Goal: Information Seeking & Learning: Understand process/instructions

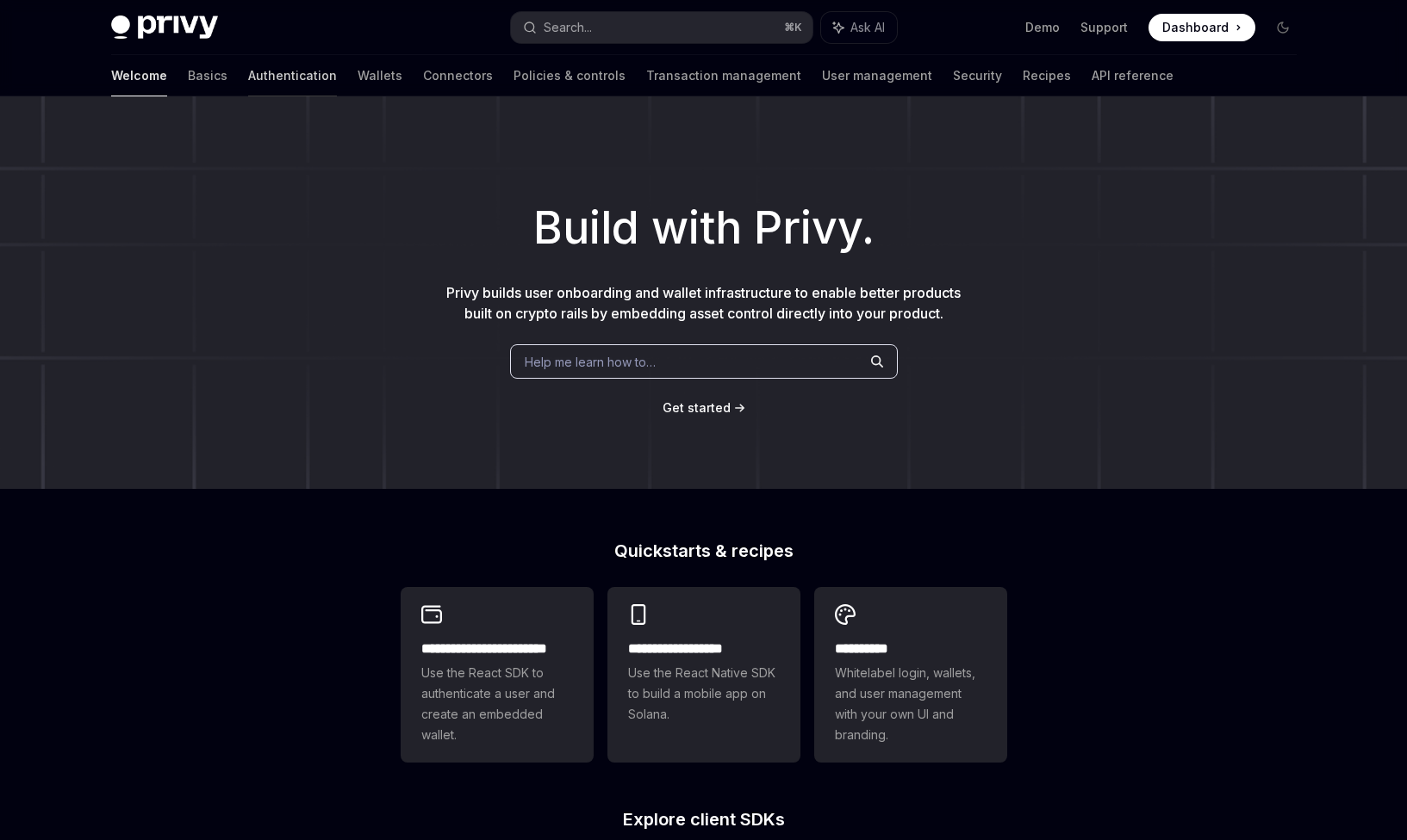
click at [248, 79] on link "Authentication" at bounding box center [292, 75] width 89 height 42
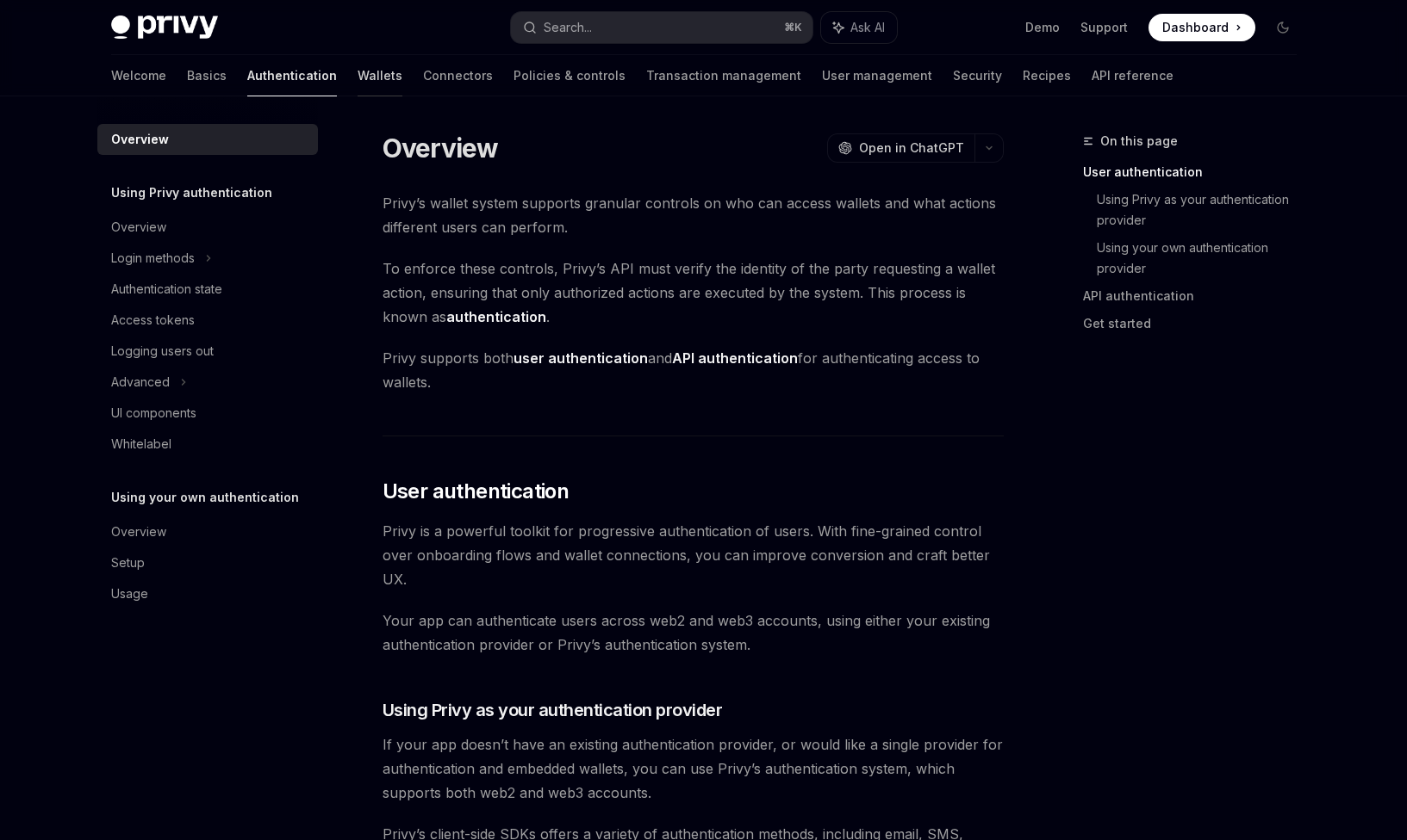
click at [358, 75] on link "Wallets" at bounding box center [380, 75] width 45 height 42
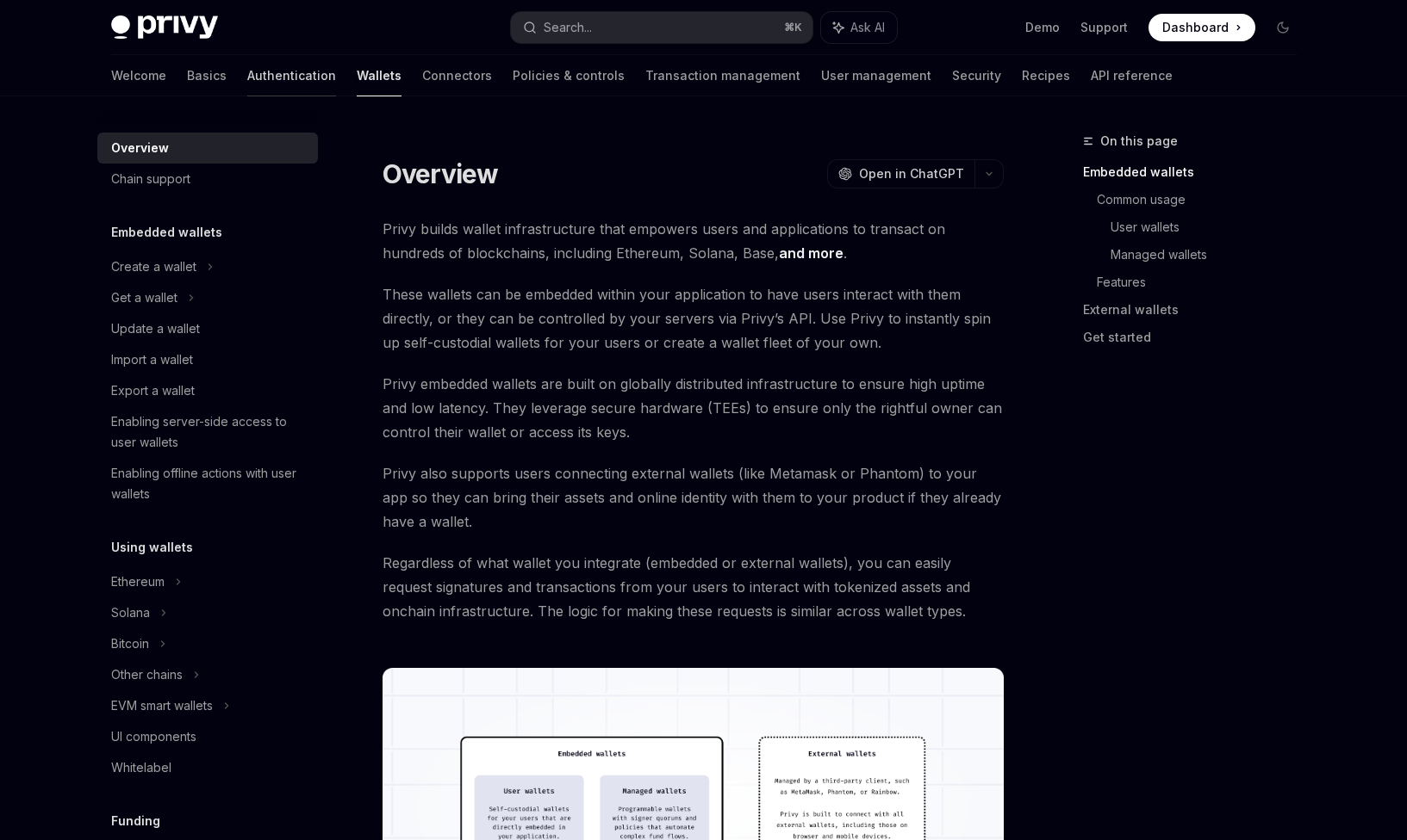
click at [247, 91] on link "Authentication" at bounding box center [291, 75] width 89 height 42
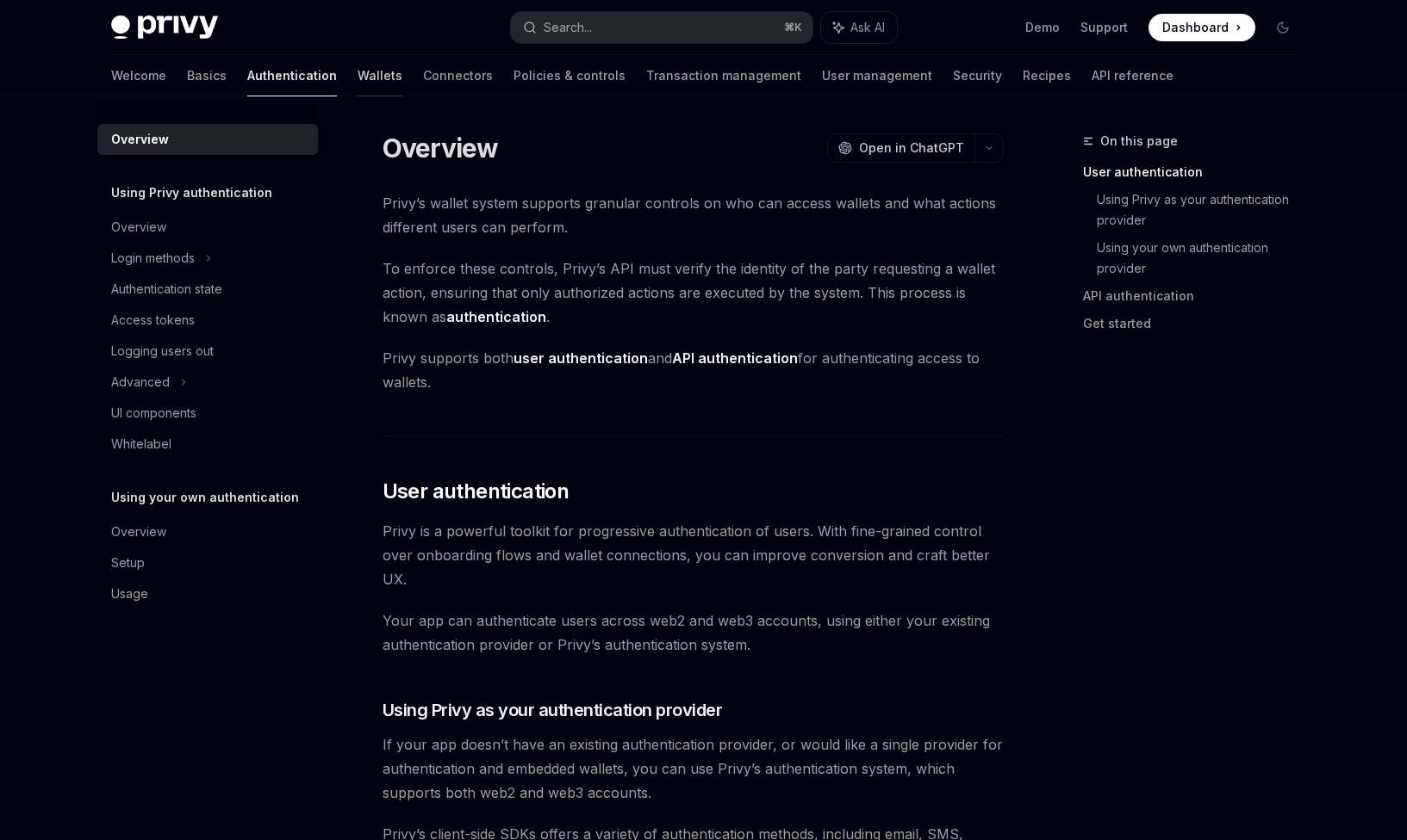
click at [358, 80] on link "Wallets" at bounding box center [380, 75] width 45 height 42
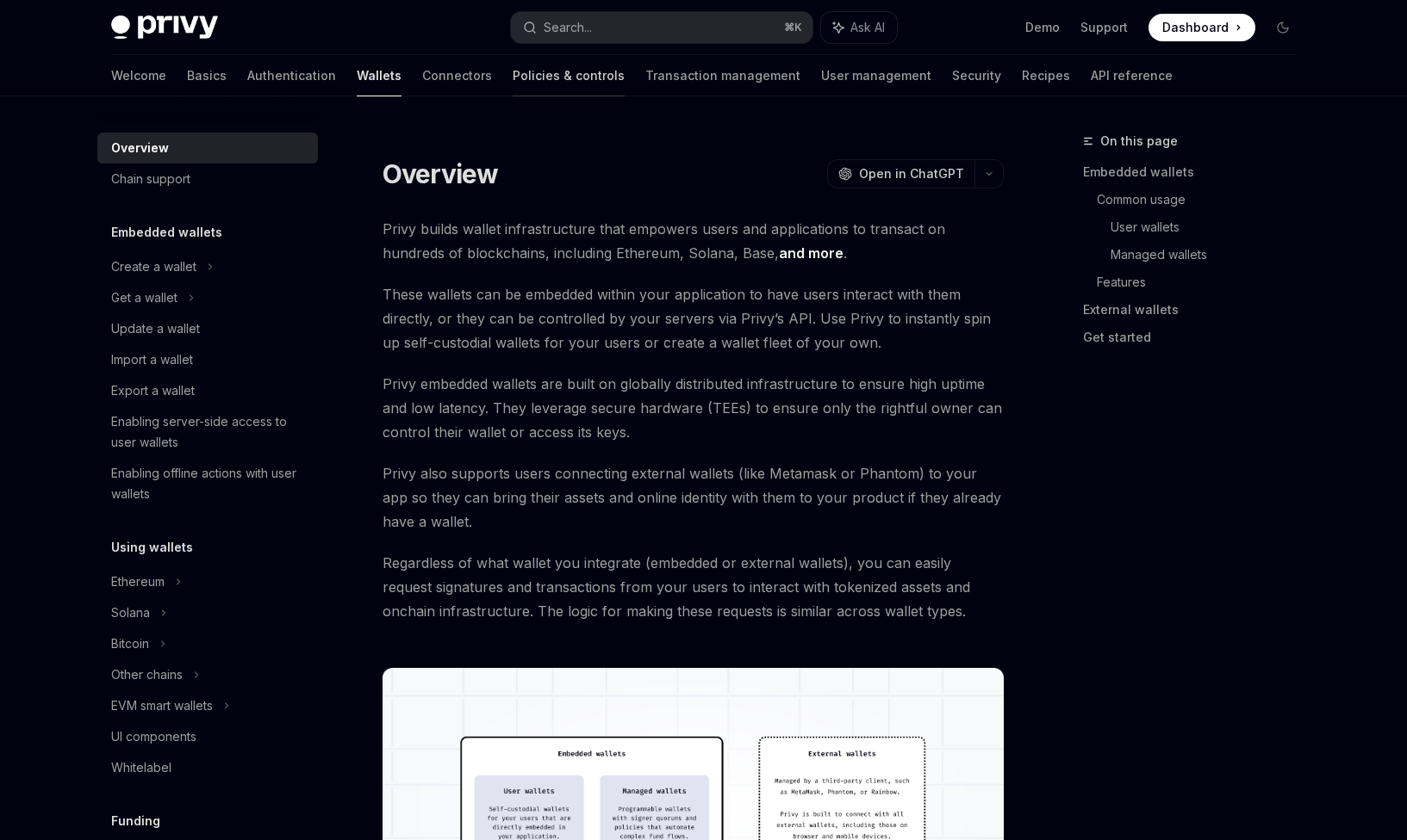
click at [513, 80] on link "Policies & controls" at bounding box center [568, 75] width 112 height 42
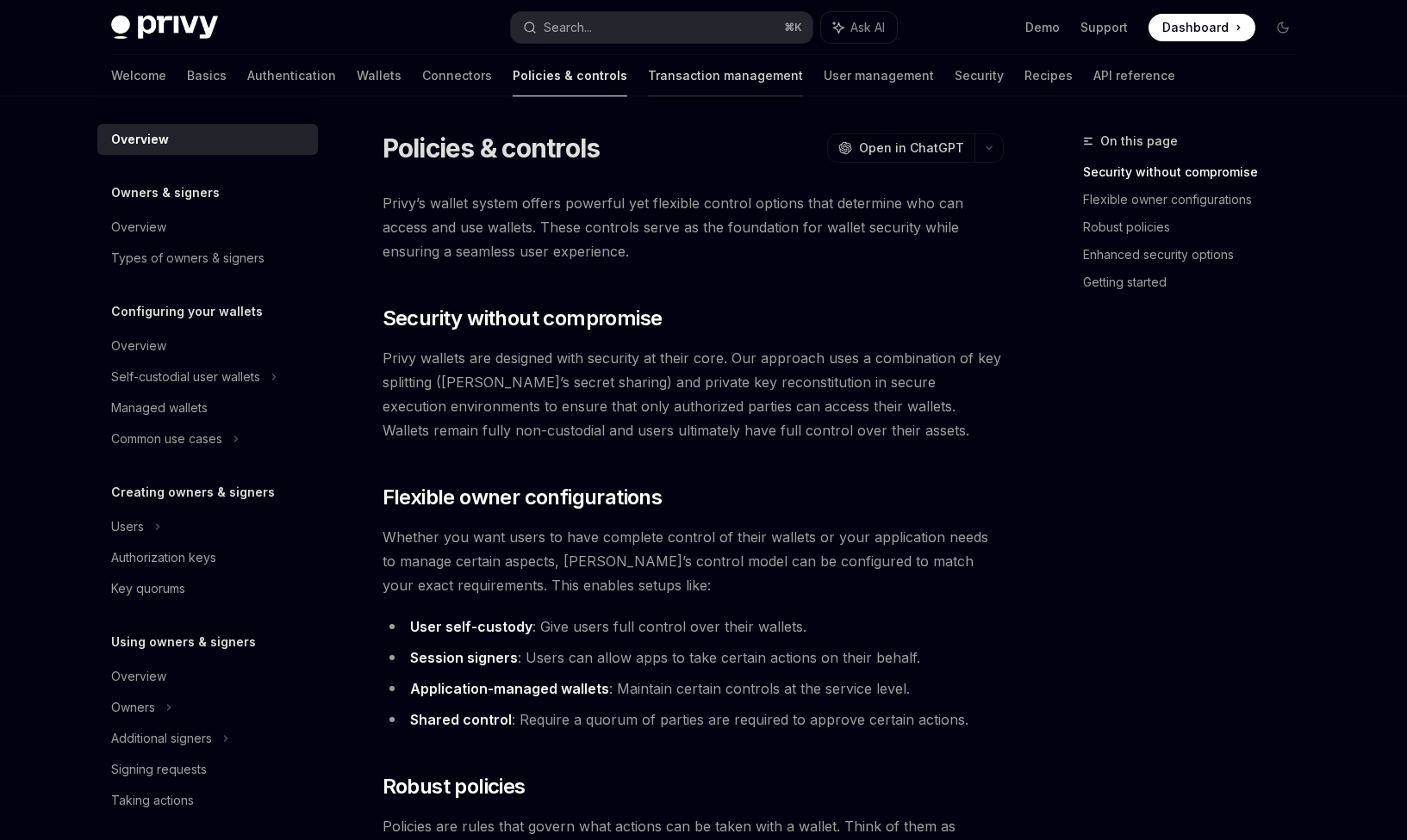
click at [671, 80] on link "Transaction management" at bounding box center [725, 75] width 155 height 42
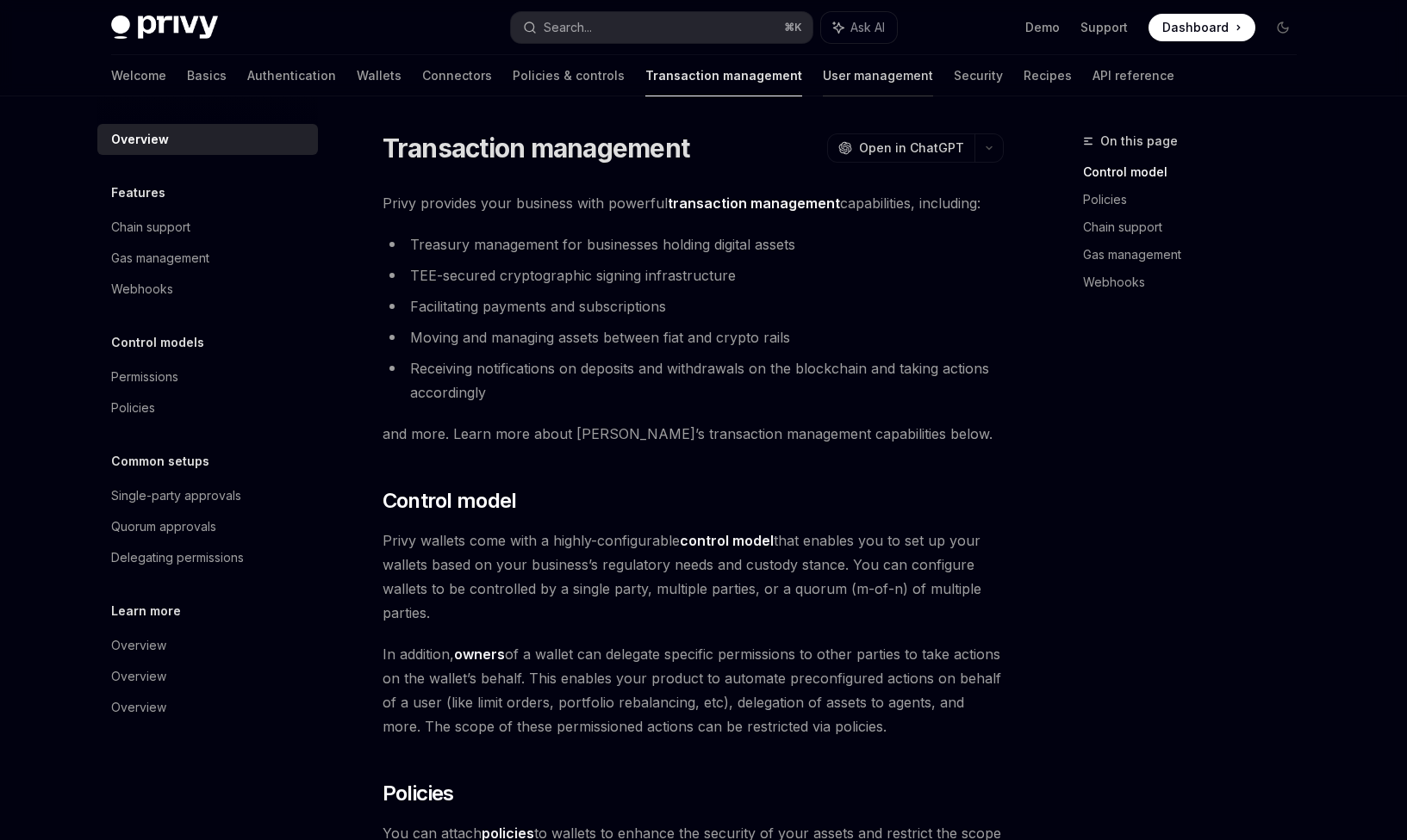
click at [823, 77] on link "User management" at bounding box center [877, 75] width 111 height 42
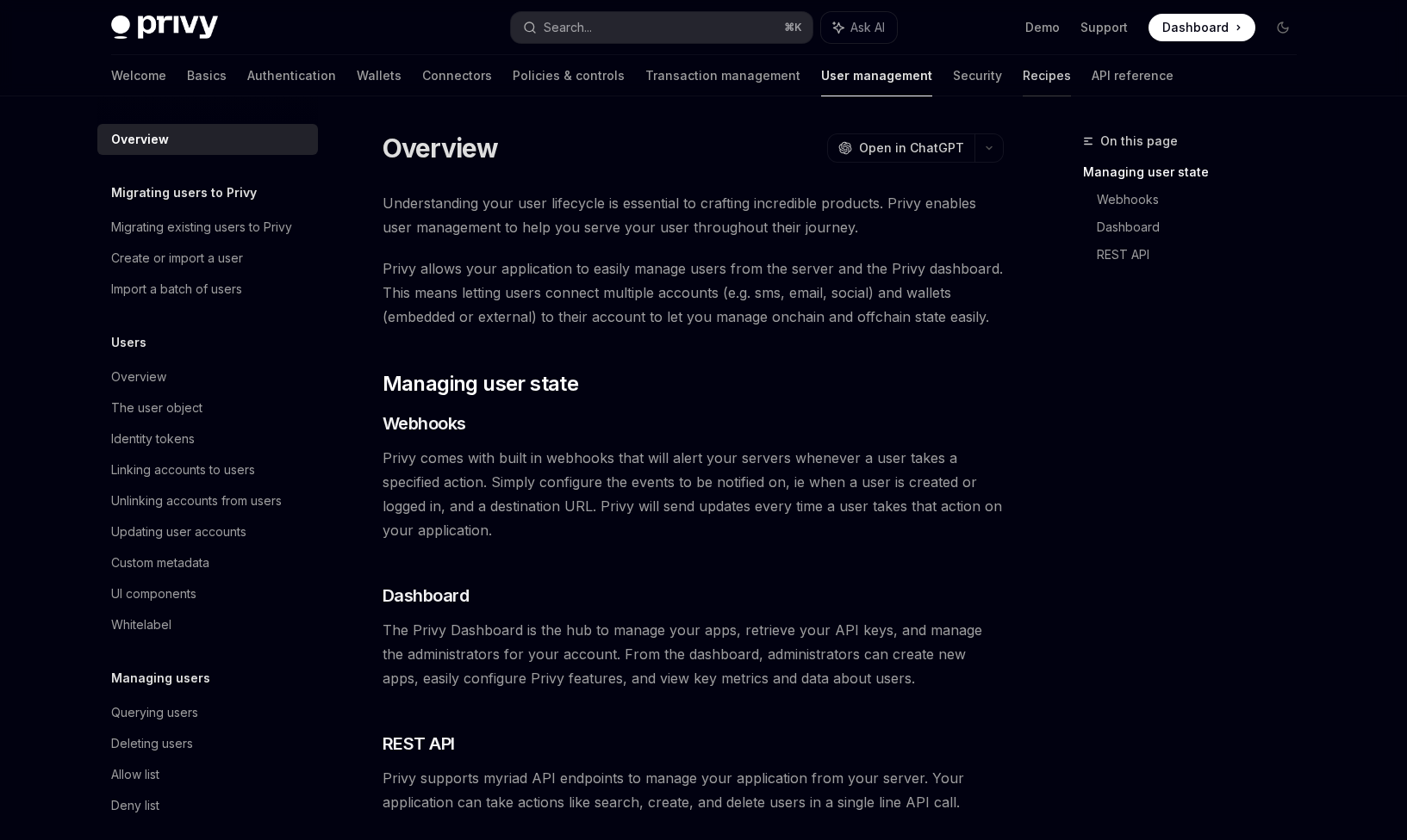
click at [1023, 79] on link "Recipes" at bounding box center [1047, 75] width 48 height 42
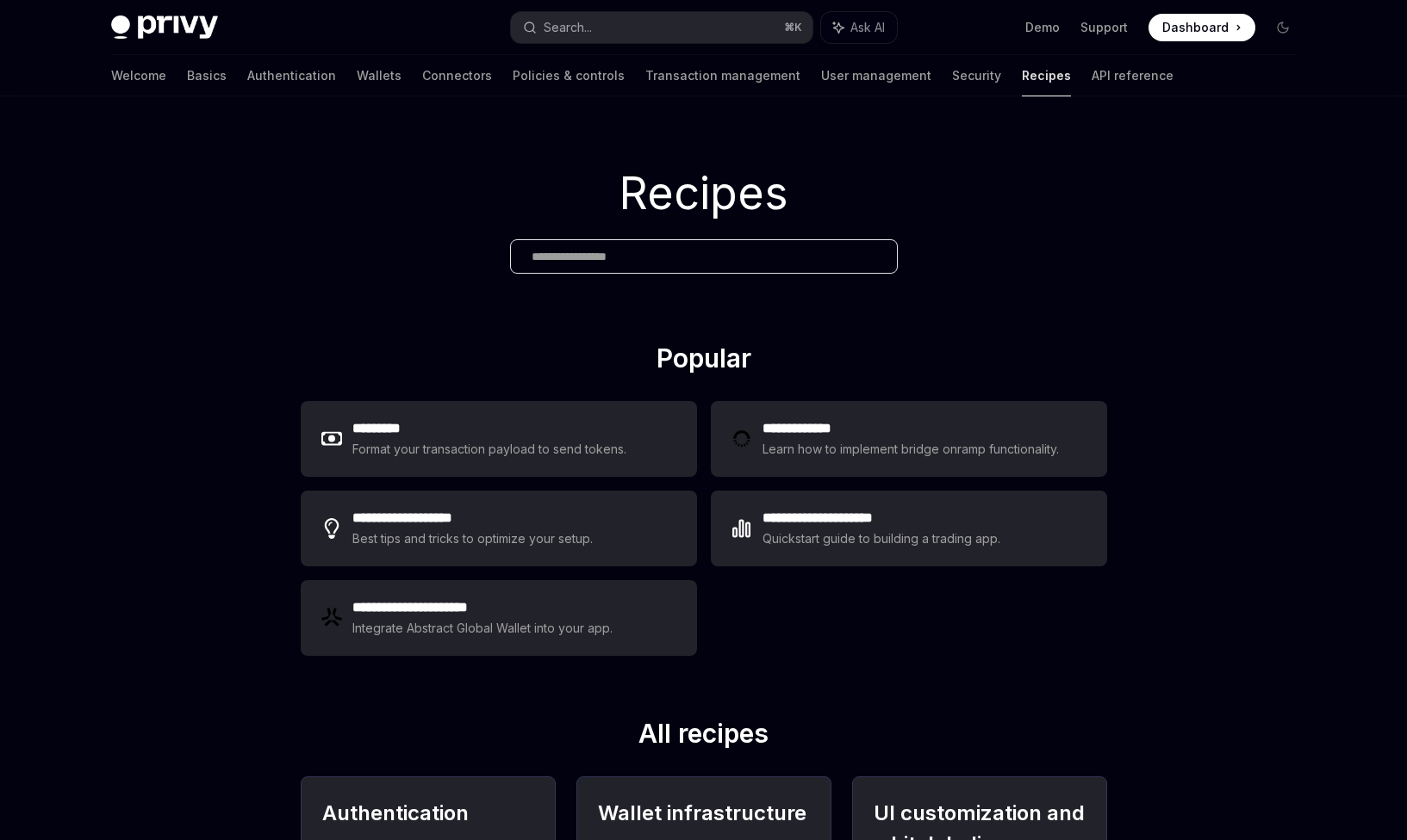
click at [904, 79] on div "Welcome Basics Authentication Wallets Connectors Policies & controls Transactio…" at bounding box center [642, 75] width 1063 height 42
click at [1063, 78] on div "Welcome Basics Authentication Wallets Connectors Policies & controls Transactio…" at bounding box center [704, 75] width 1268 height 42
click at [971, 80] on div "Welcome Basics Authentication Wallets Connectors Policies & controls Transactio…" at bounding box center [642, 75] width 1063 height 42
click at [1092, 71] on link "API reference" at bounding box center [1133, 75] width 81 height 42
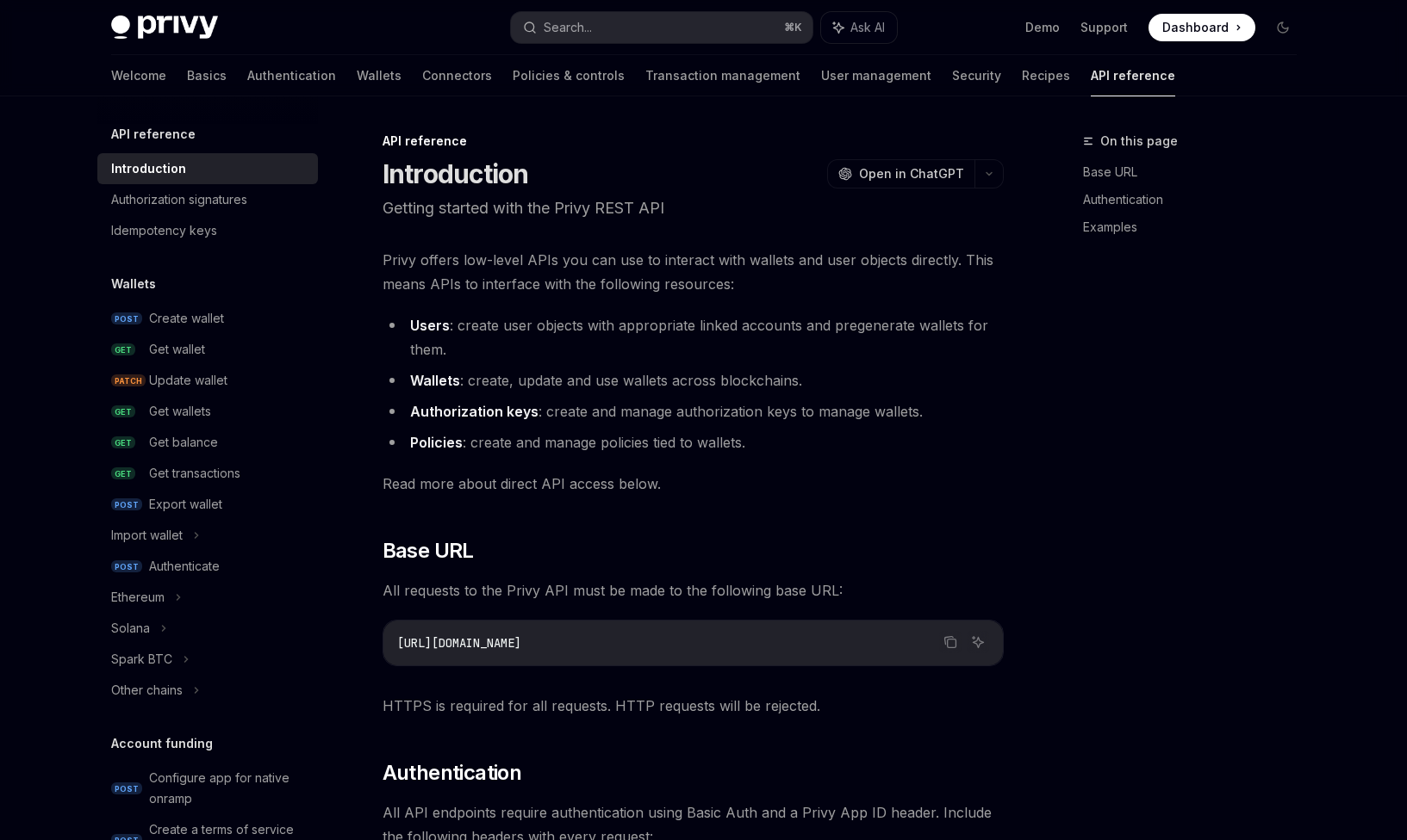
click at [1091, 71] on link "API reference" at bounding box center [1133, 75] width 84 height 42
click at [1022, 75] on link "Recipes" at bounding box center [1046, 75] width 48 height 42
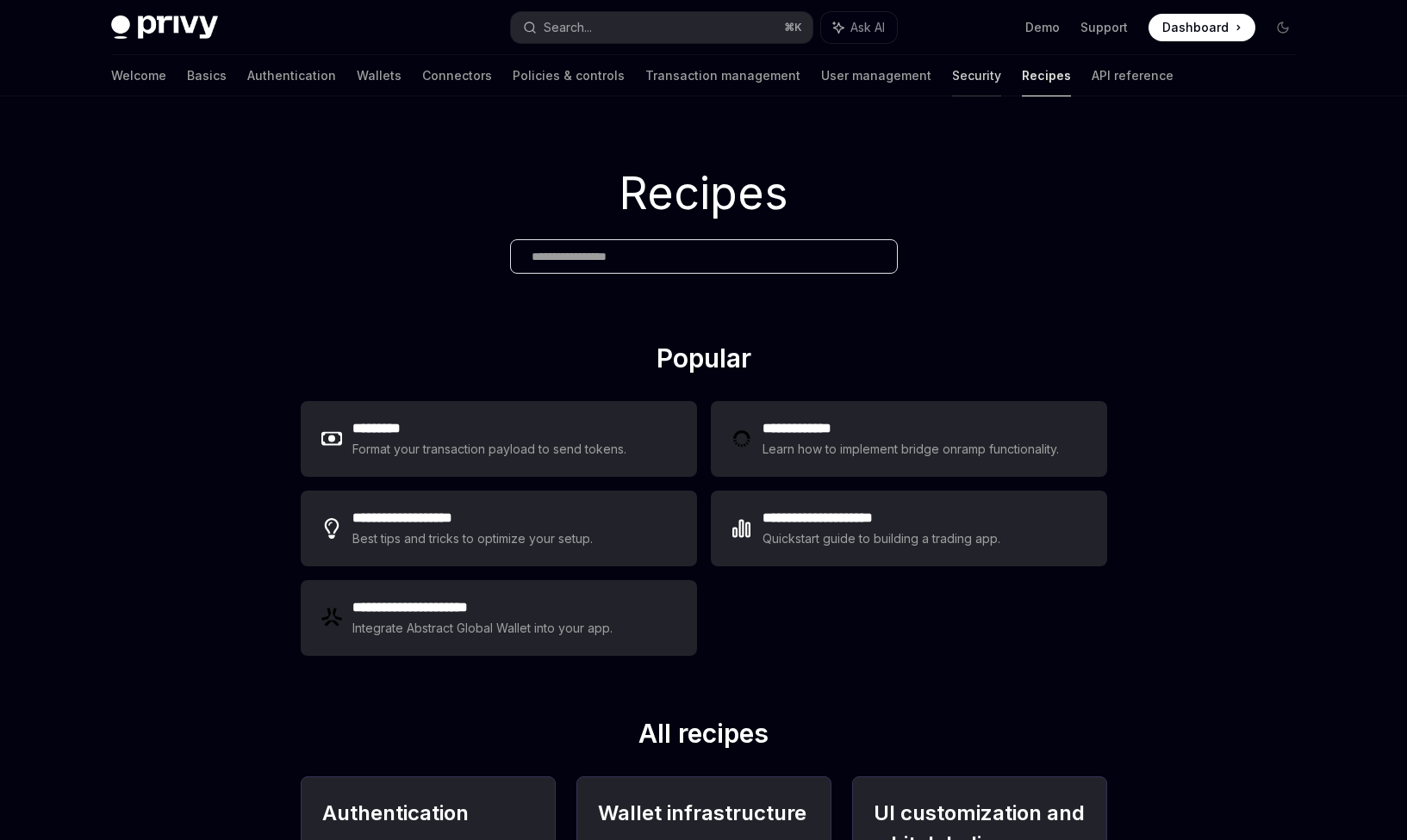
click at [952, 77] on link "Security" at bounding box center [976, 75] width 49 height 42
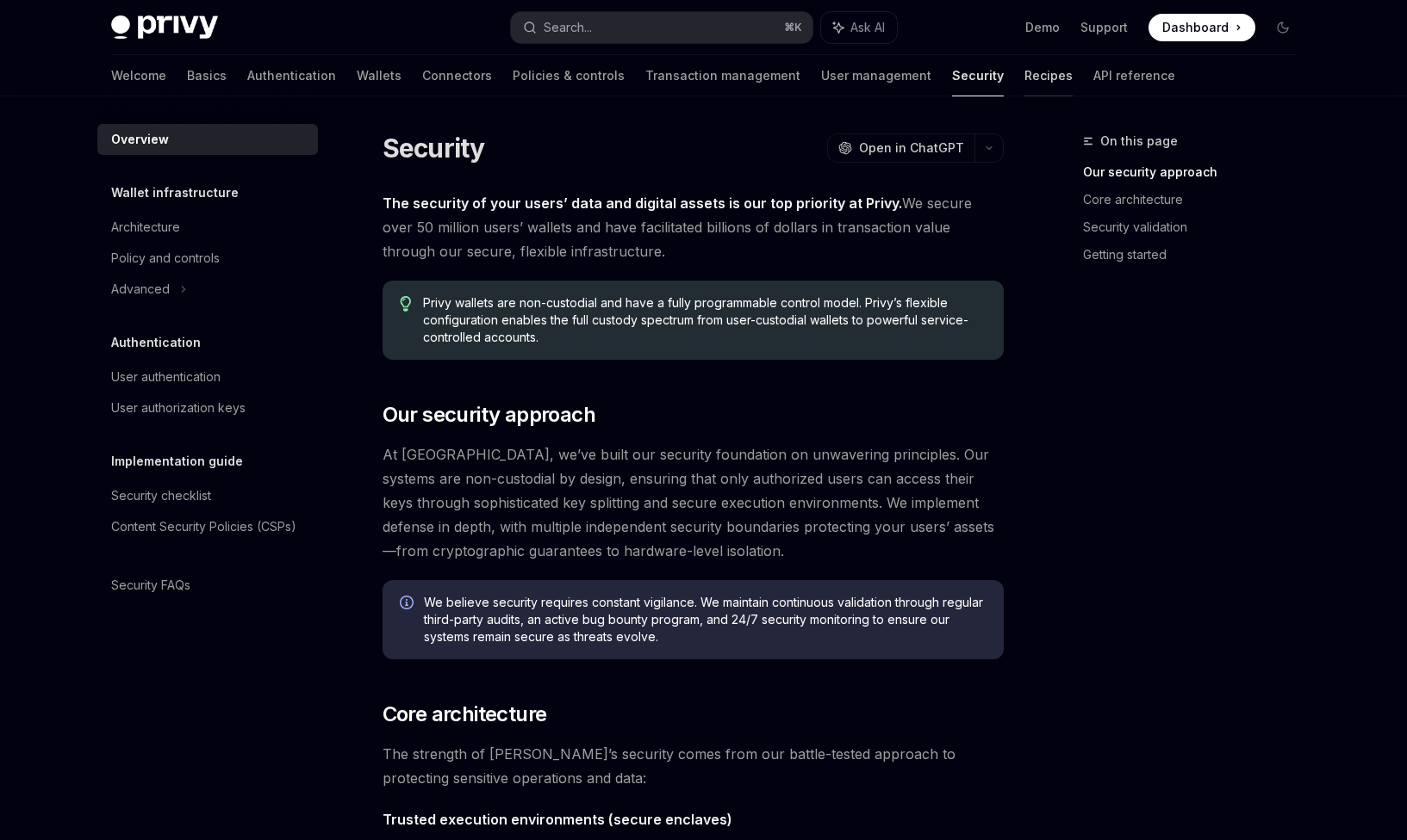
click at [1024, 83] on link "Recipes" at bounding box center [1048, 75] width 48 height 42
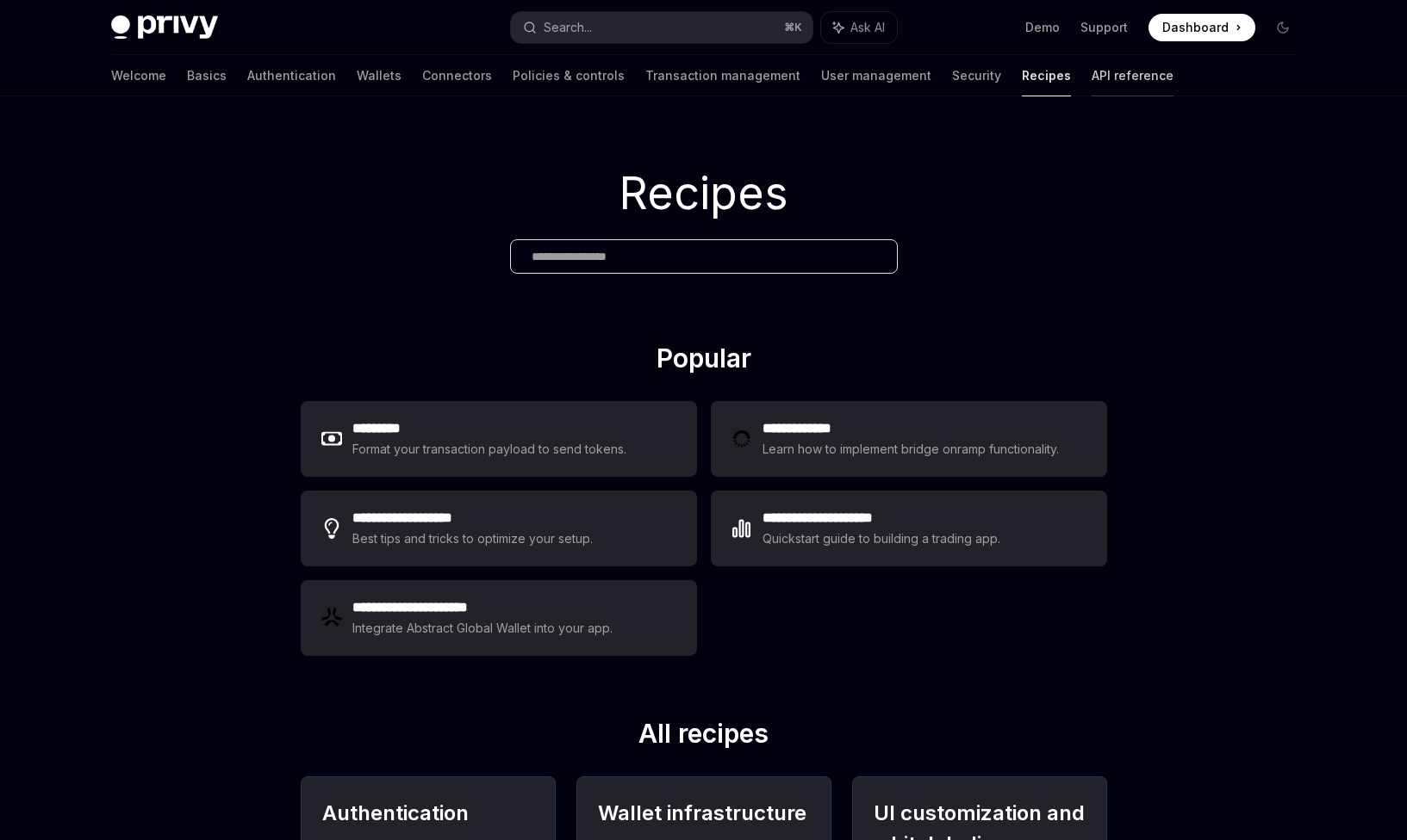
click at [1092, 69] on link "API reference" at bounding box center [1133, 75] width 81 height 42
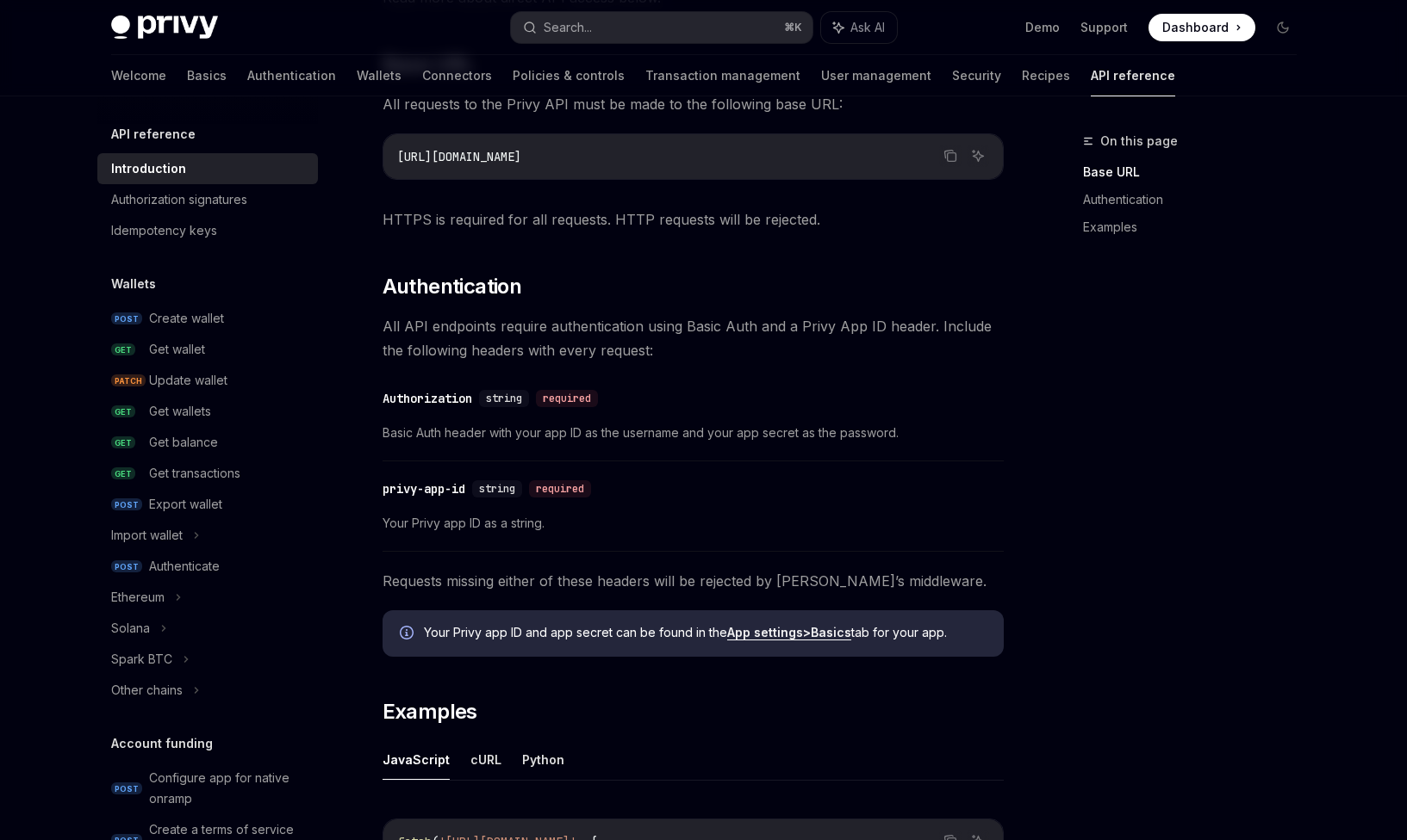
scroll to position [615, 0]
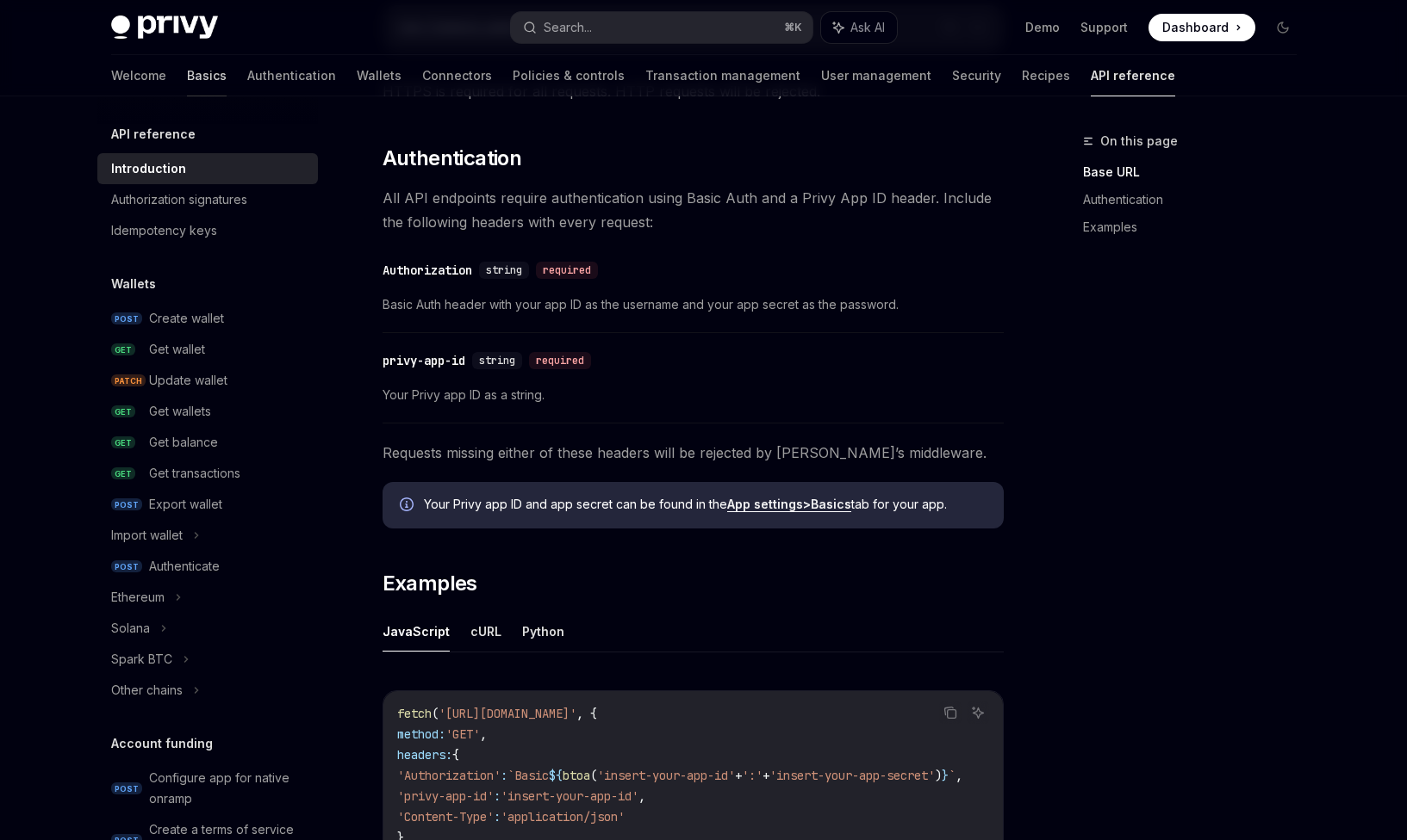
click at [187, 76] on link "Basics" at bounding box center [206, 75] width 40 height 42
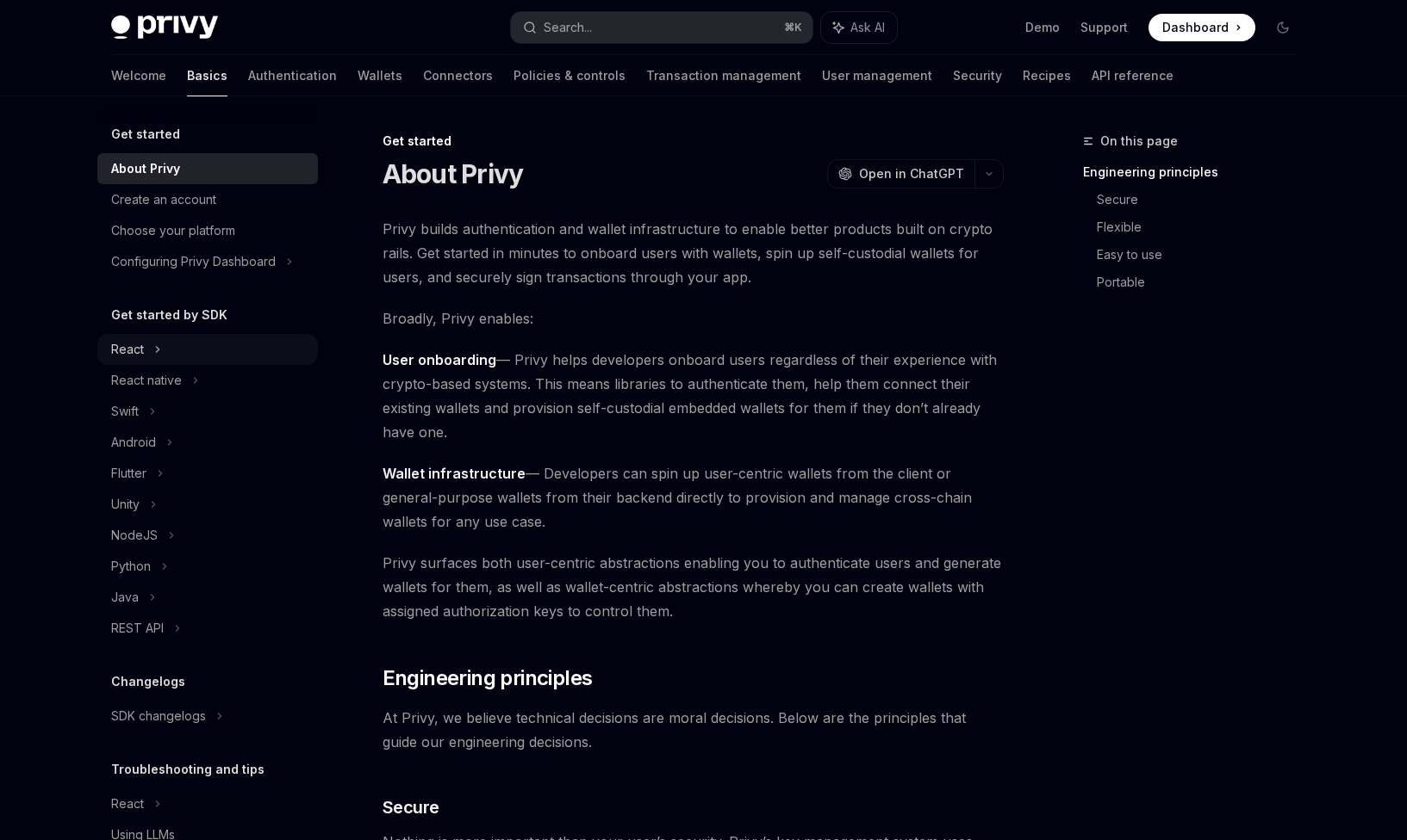
drag, startPoint x: 251, startPoint y: 356, endPoint x: 257, endPoint y: 339, distance: 18.0
click at [251, 356] on div "React" at bounding box center [207, 349] width 220 height 31
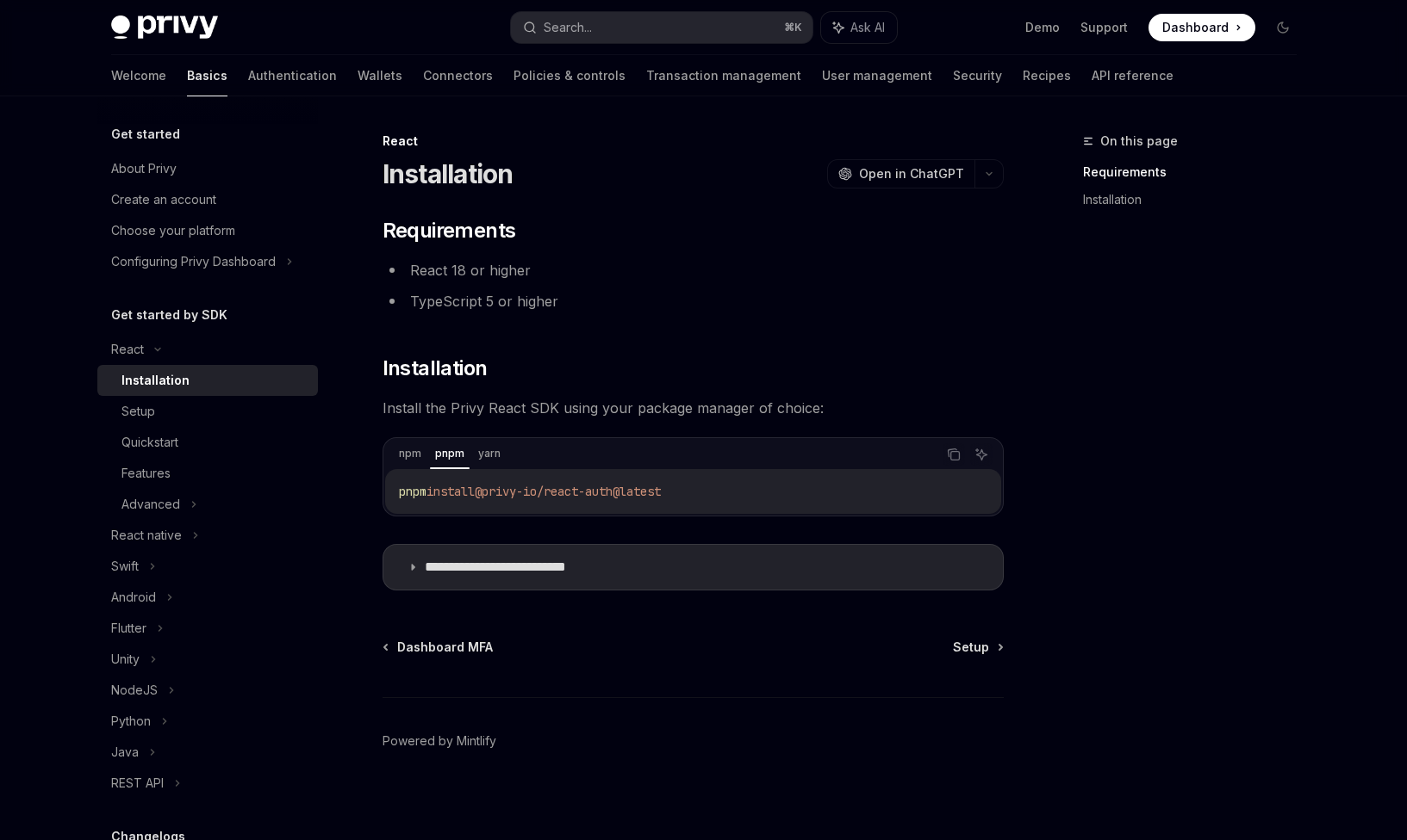
click at [378, 460] on div "**********" at bounding box center [531, 489] width 951 height 715
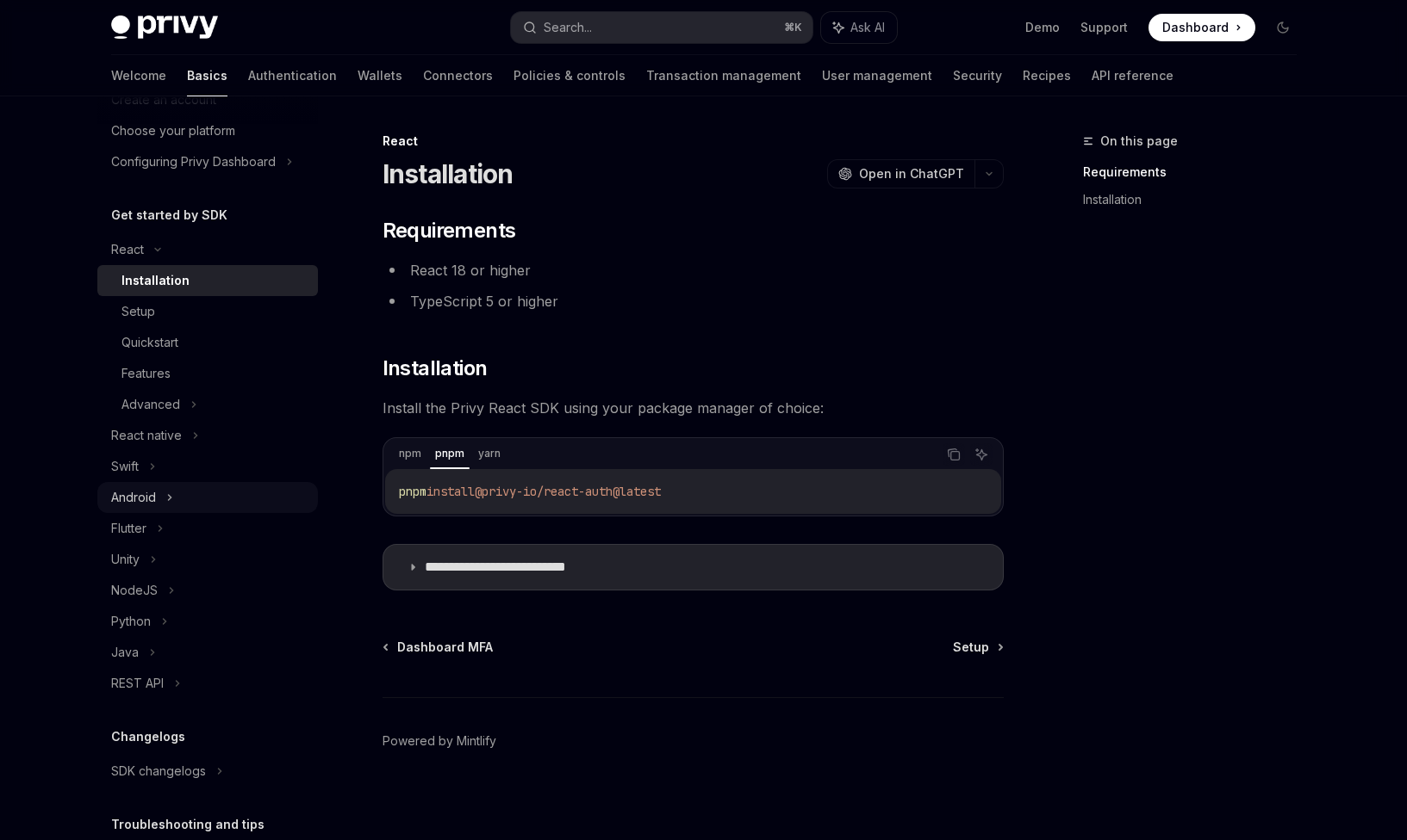
scroll to position [76, 0]
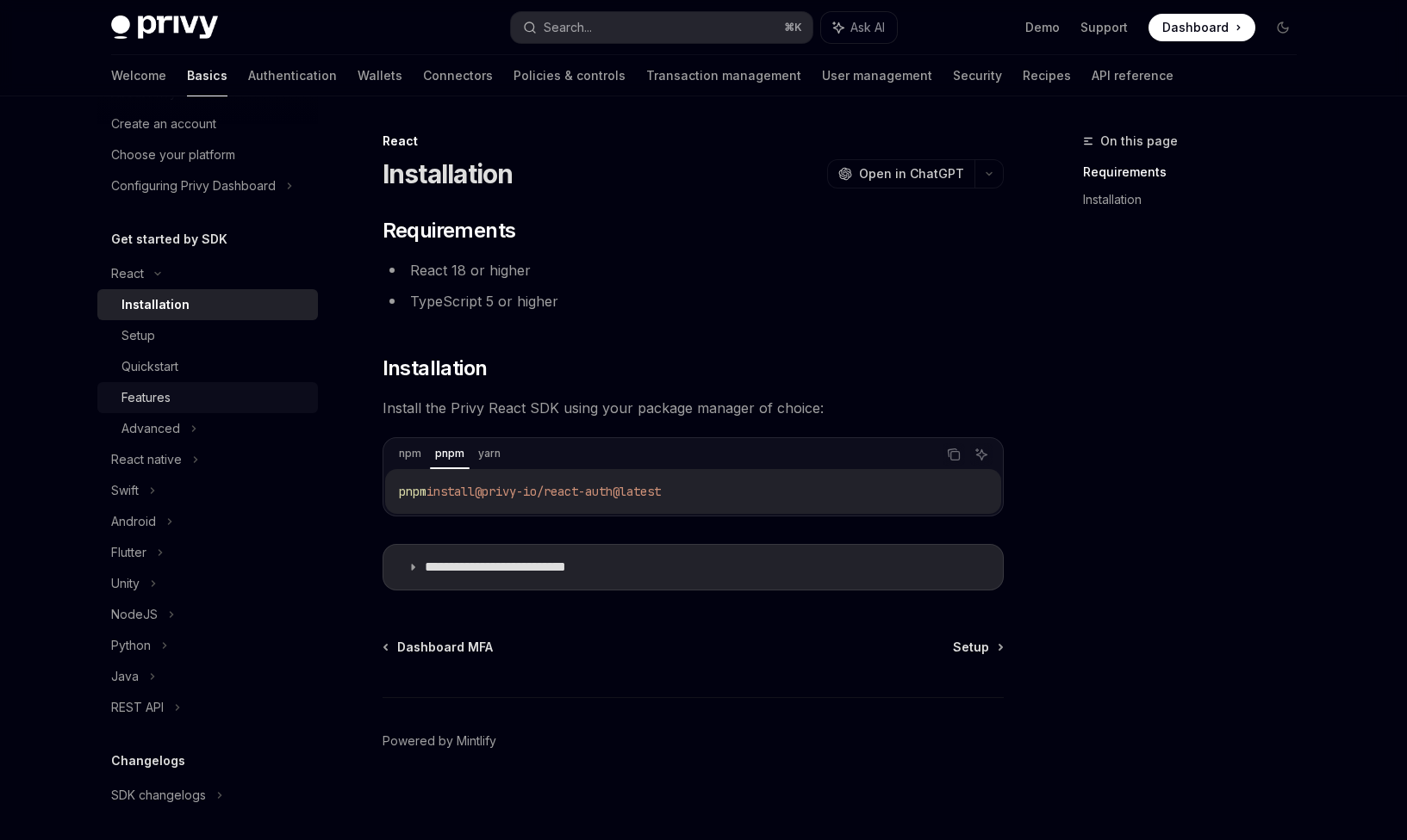
click at [207, 389] on div "Features" at bounding box center [214, 397] width 186 height 20
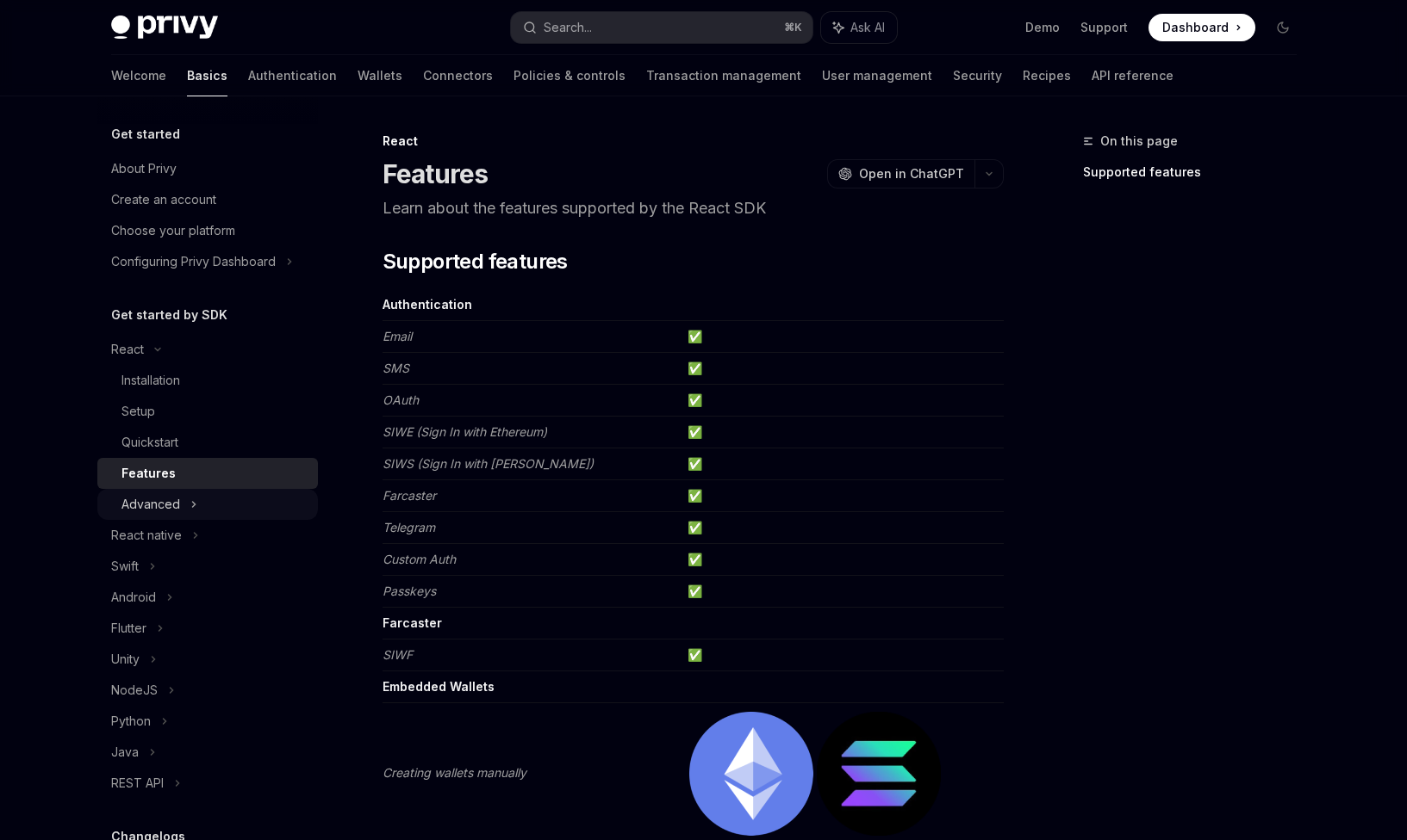
click at [198, 505] on div "Advanced" at bounding box center [207, 505] width 220 height 31
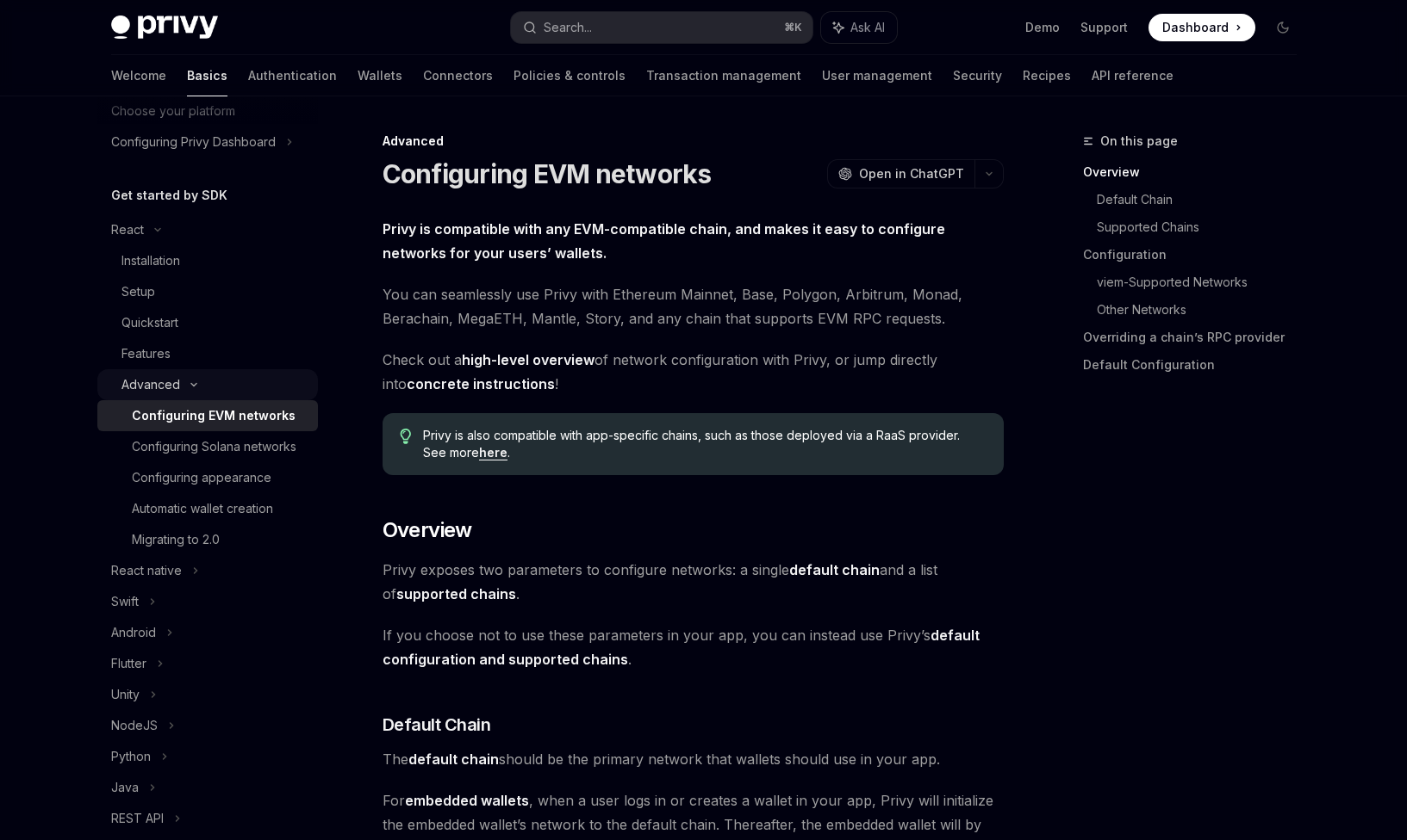
scroll to position [86, 0]
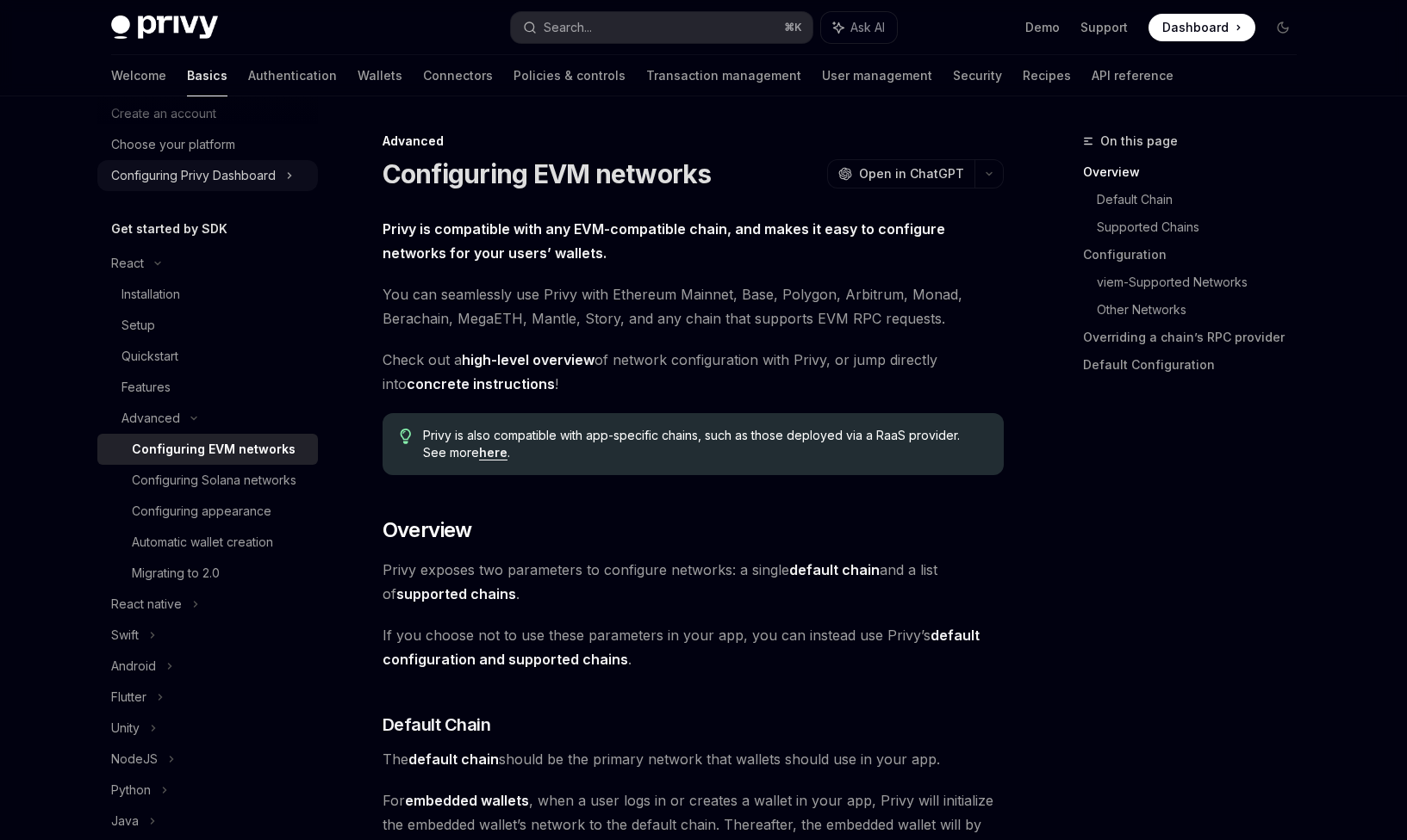
click at [270, 176] on div "Configuring Privy Dashboard" at bounding box center [193, 175] width 165 height 20
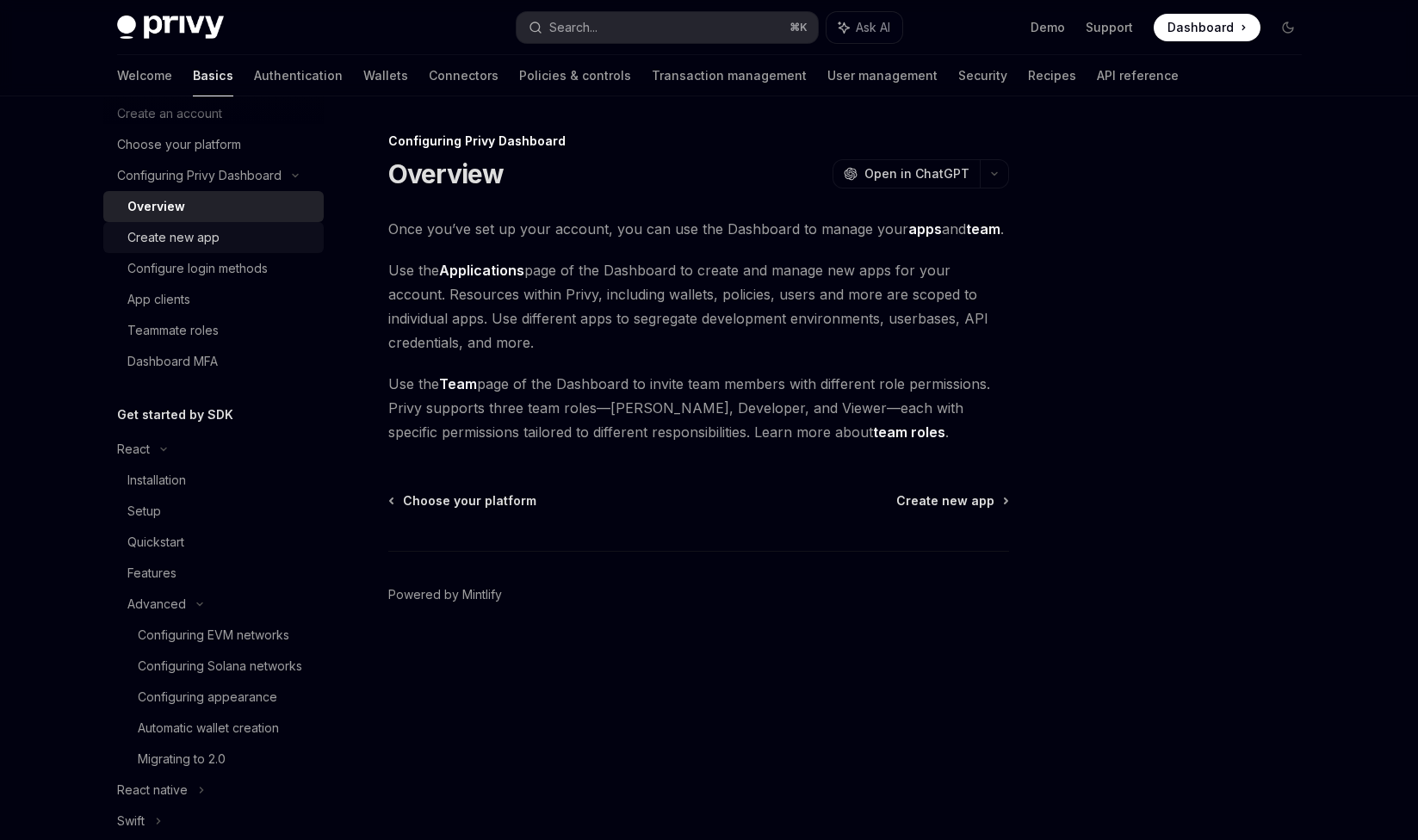
click at [258, 244] on div "Create new app" at bounding box center [220, 237] width 186 height 20
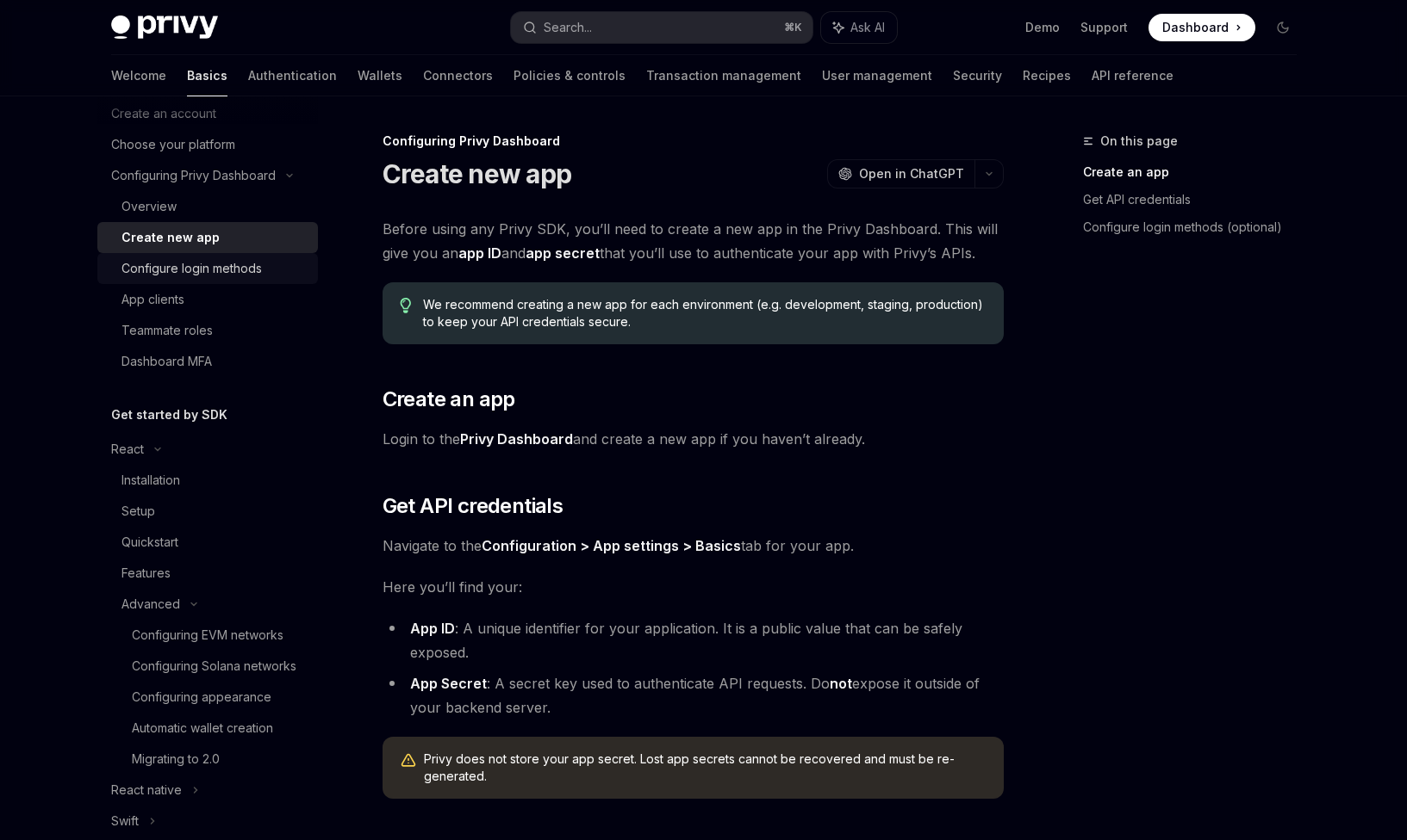
click at [264, 259] on div "Configure login methods" at bounding box center [214, 268] width 186 height 20
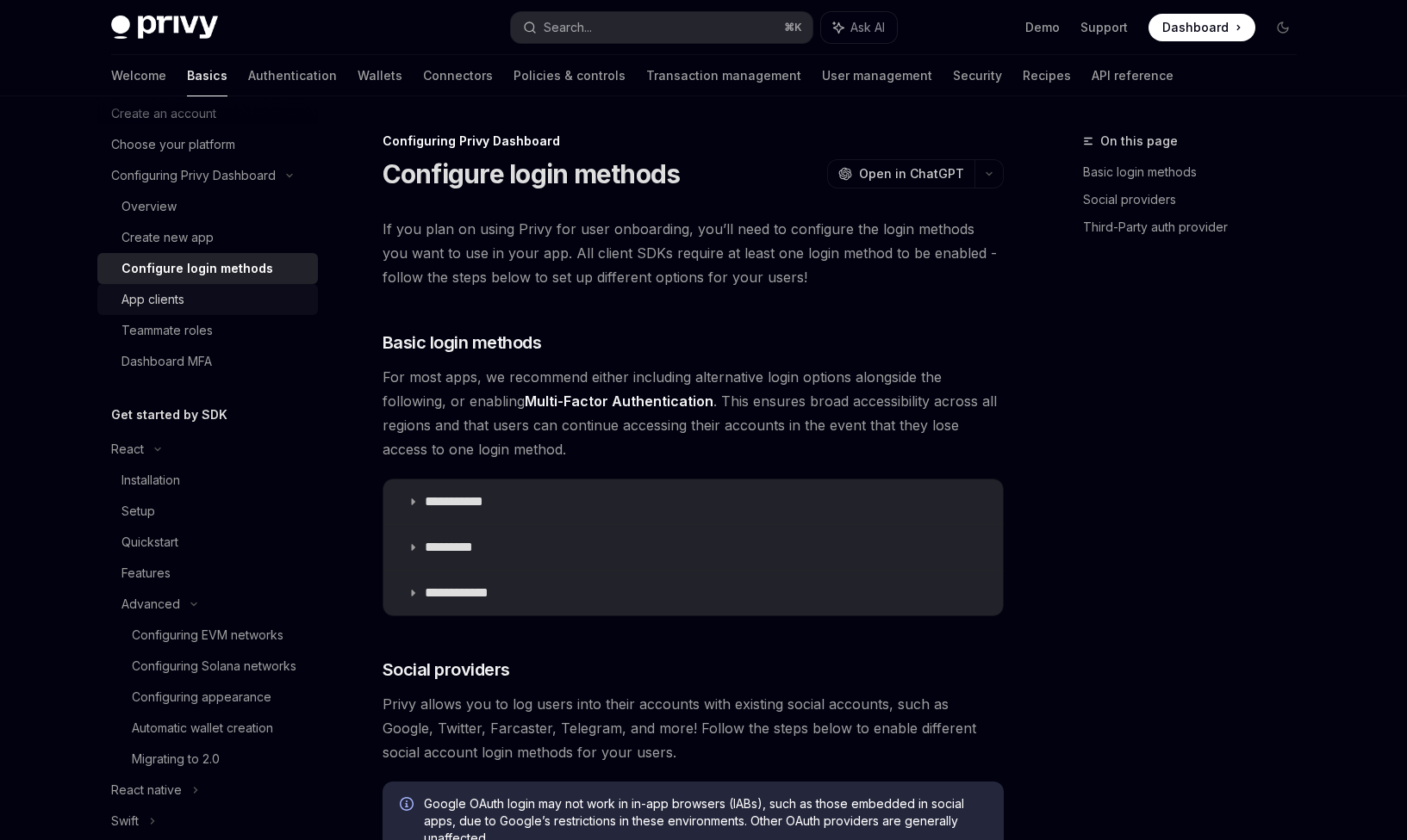
click at [251, 289] on link "App clients" at bounding box center [207, 299] width 220 height 31
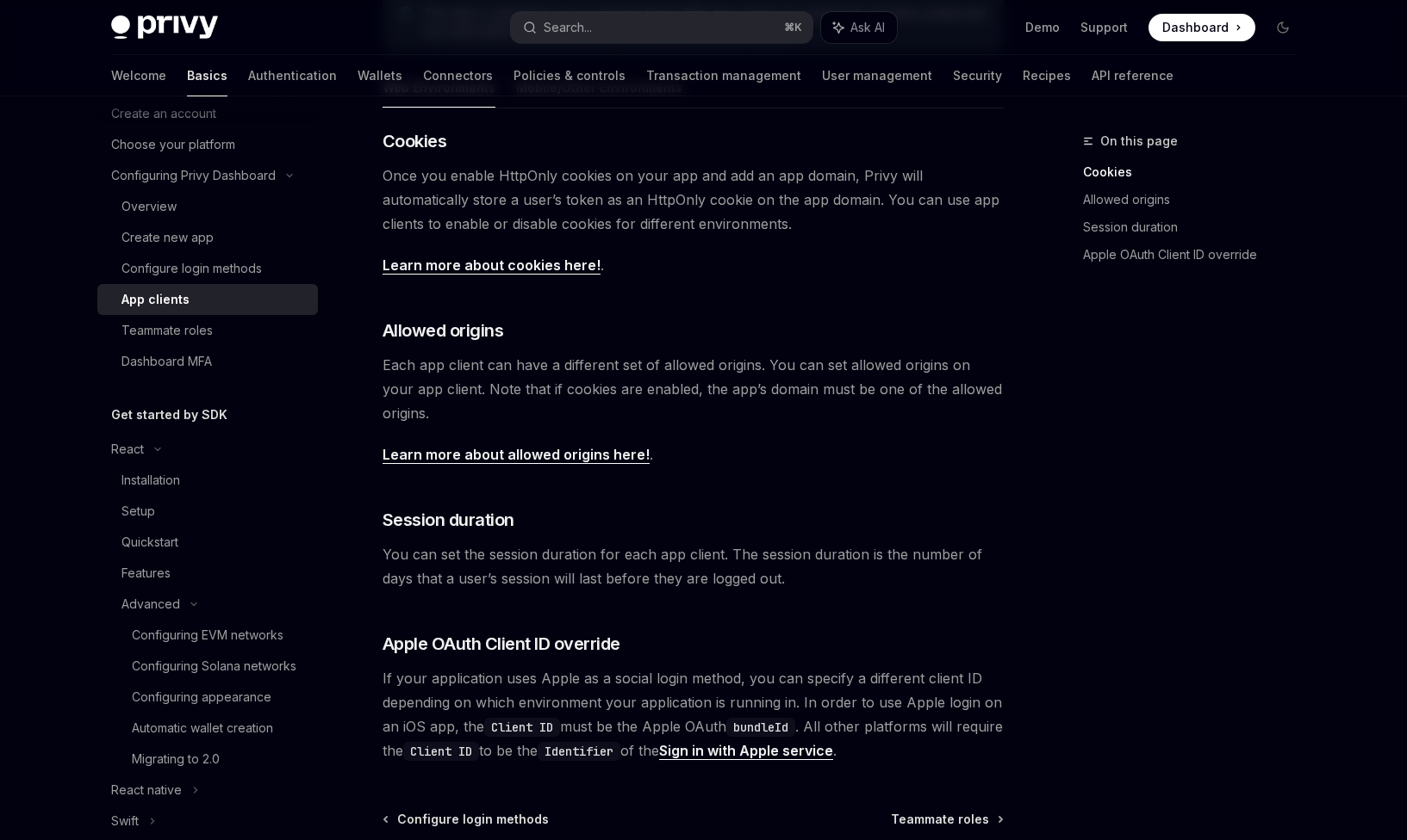
scroll to position [199, 0]
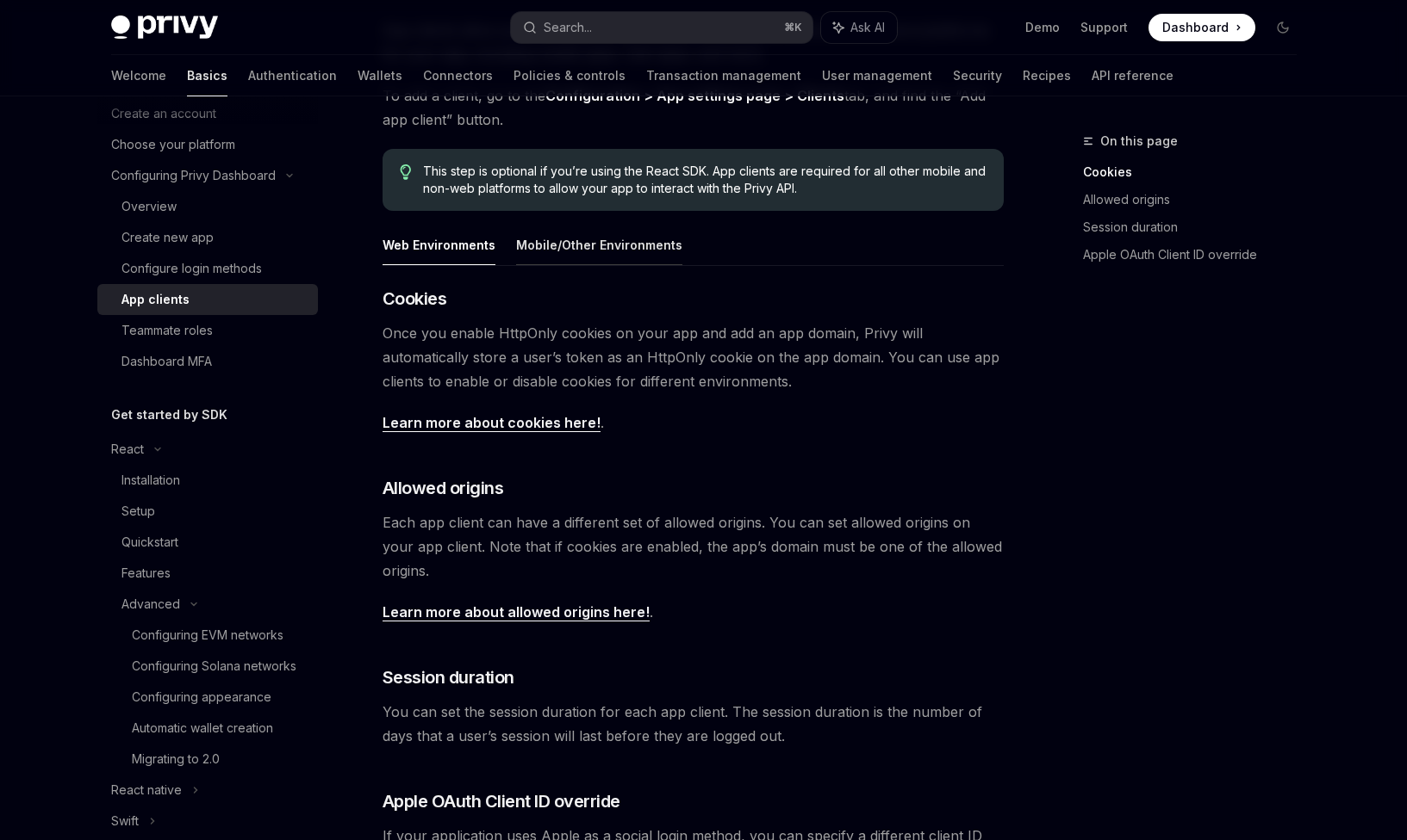
click at [619, 258] on button "Mobile/Other Environments" at bounding box center [599, 245] width 166 height 41
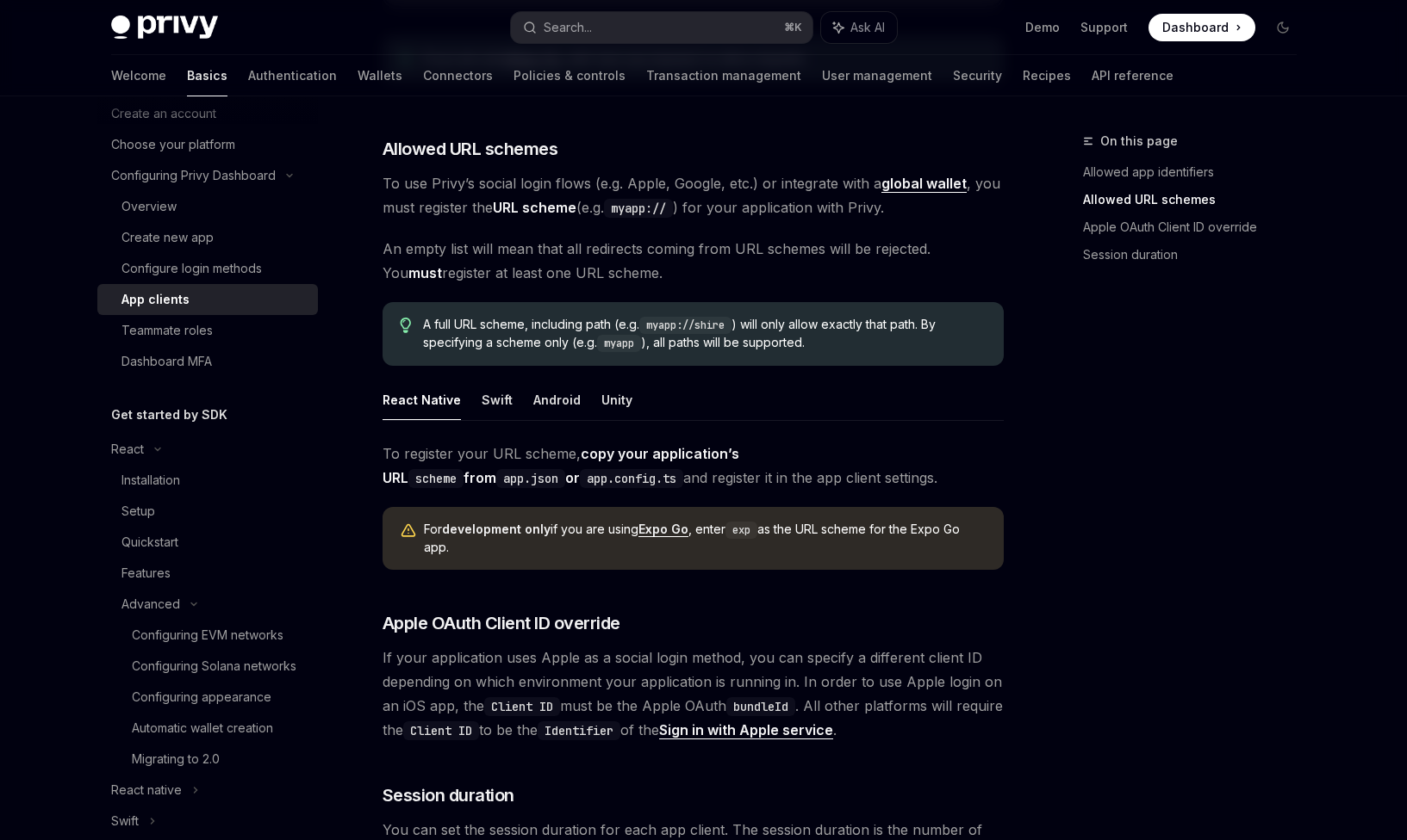
scroll to position [103, 0]
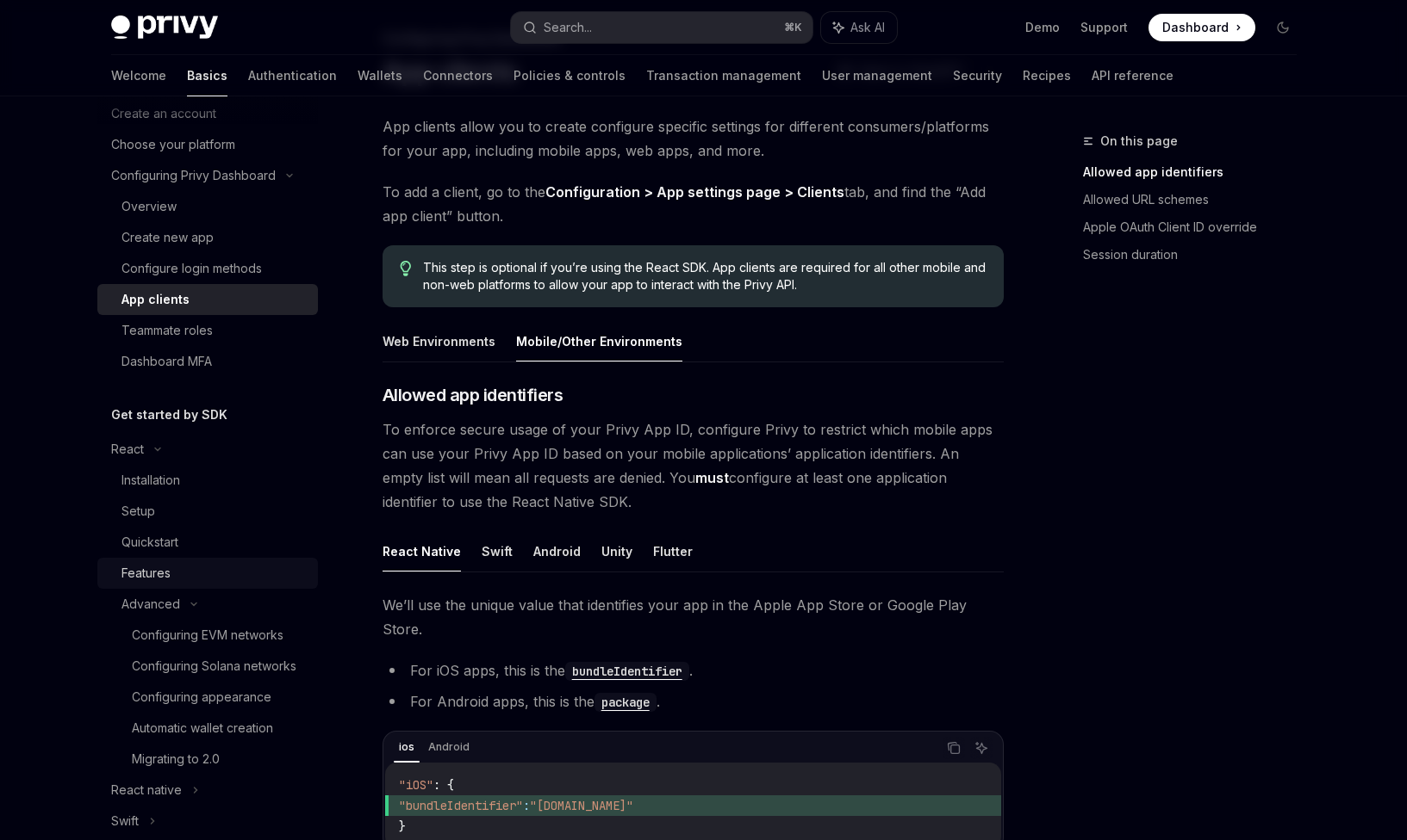
click at [258, 574] on div "Features" at bounding box center [214, 573] width 186 height 20
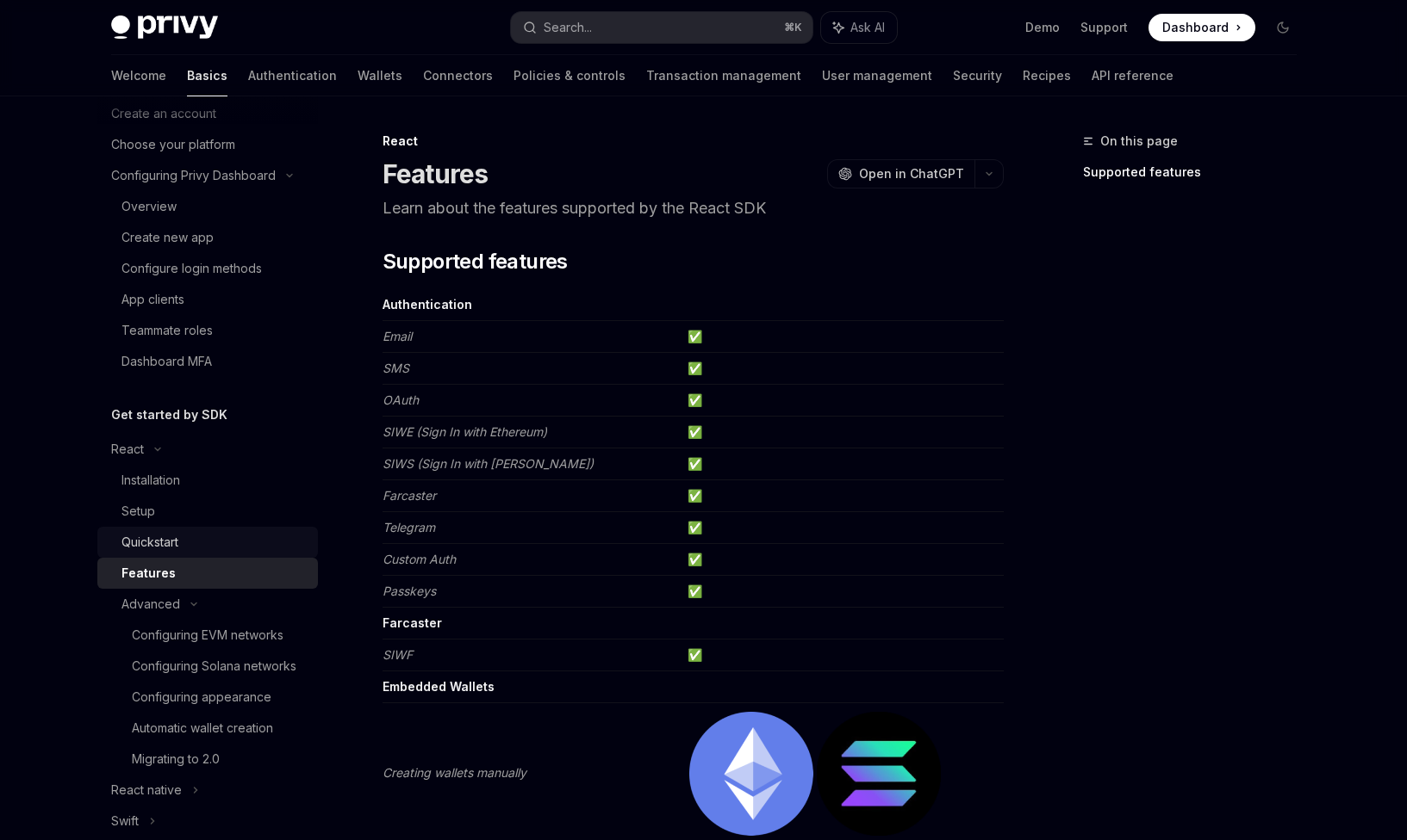
click at [242, 545] on div "Quickstart" at bounding box center [214, 542] width 186 height 20
click at [248, 627] on div "Configuring EVM networks" at bounding box center [207, 635] width 151 height 20
click at [248, 669] on div "Configuring Solana networks" at bounding box center [214, 666] width 165 height 20
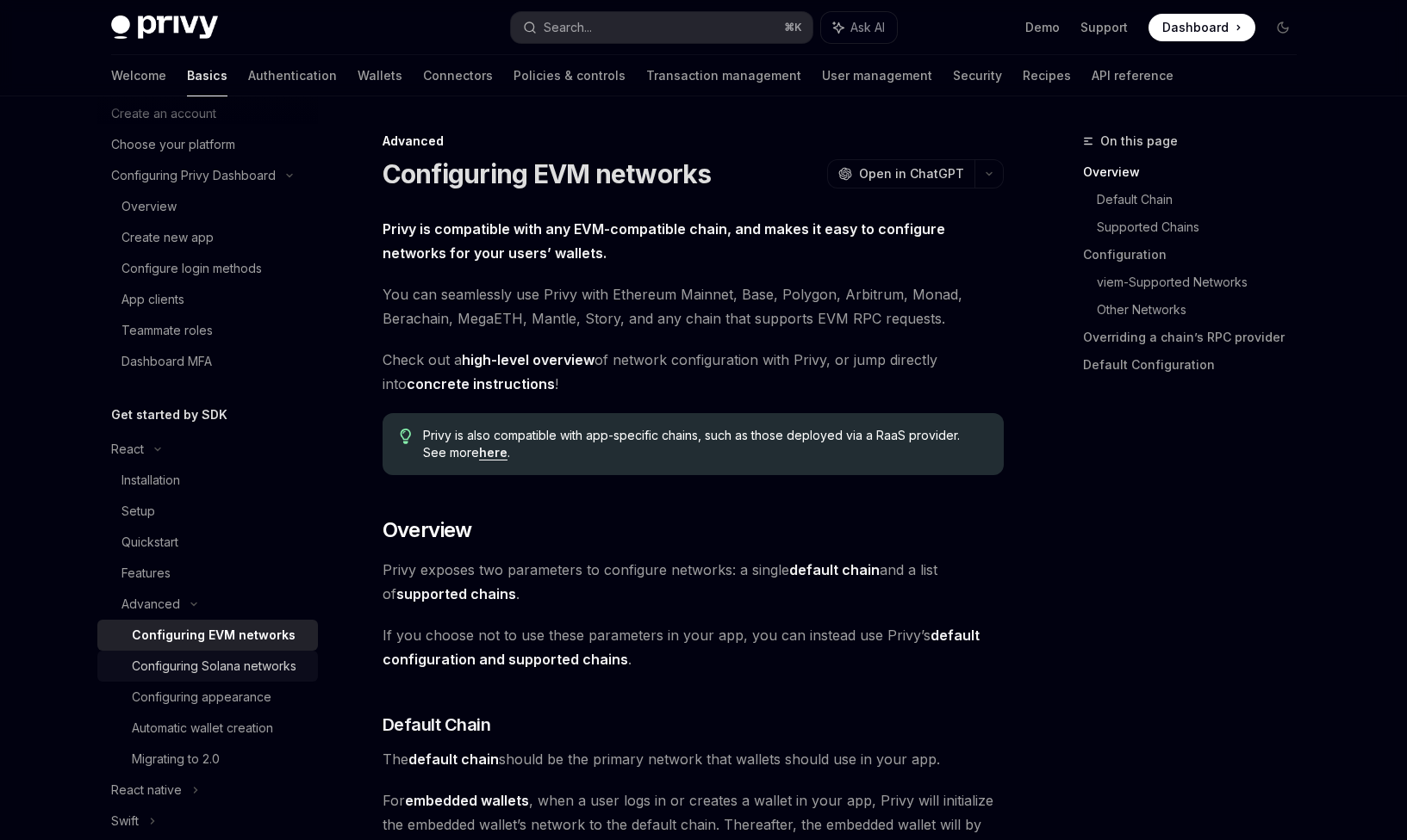
click at [246, 670] on div "Configuring Solana networks" at bounding box center [214, 666] width 165 height 20
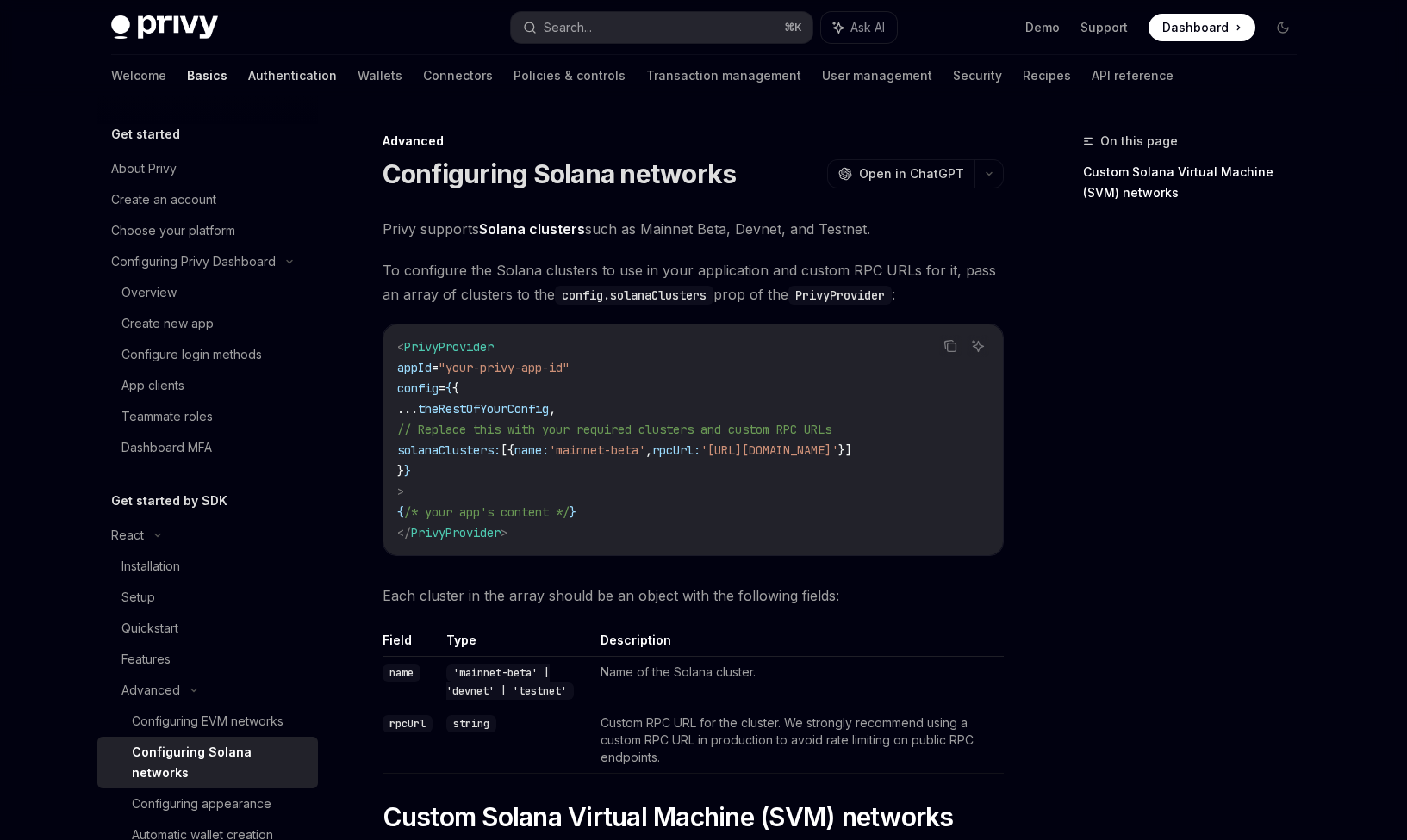
click at [248, 88] on link "Authentication" at bounding box center [292, 75] width 89 height 42
type textarea "*"
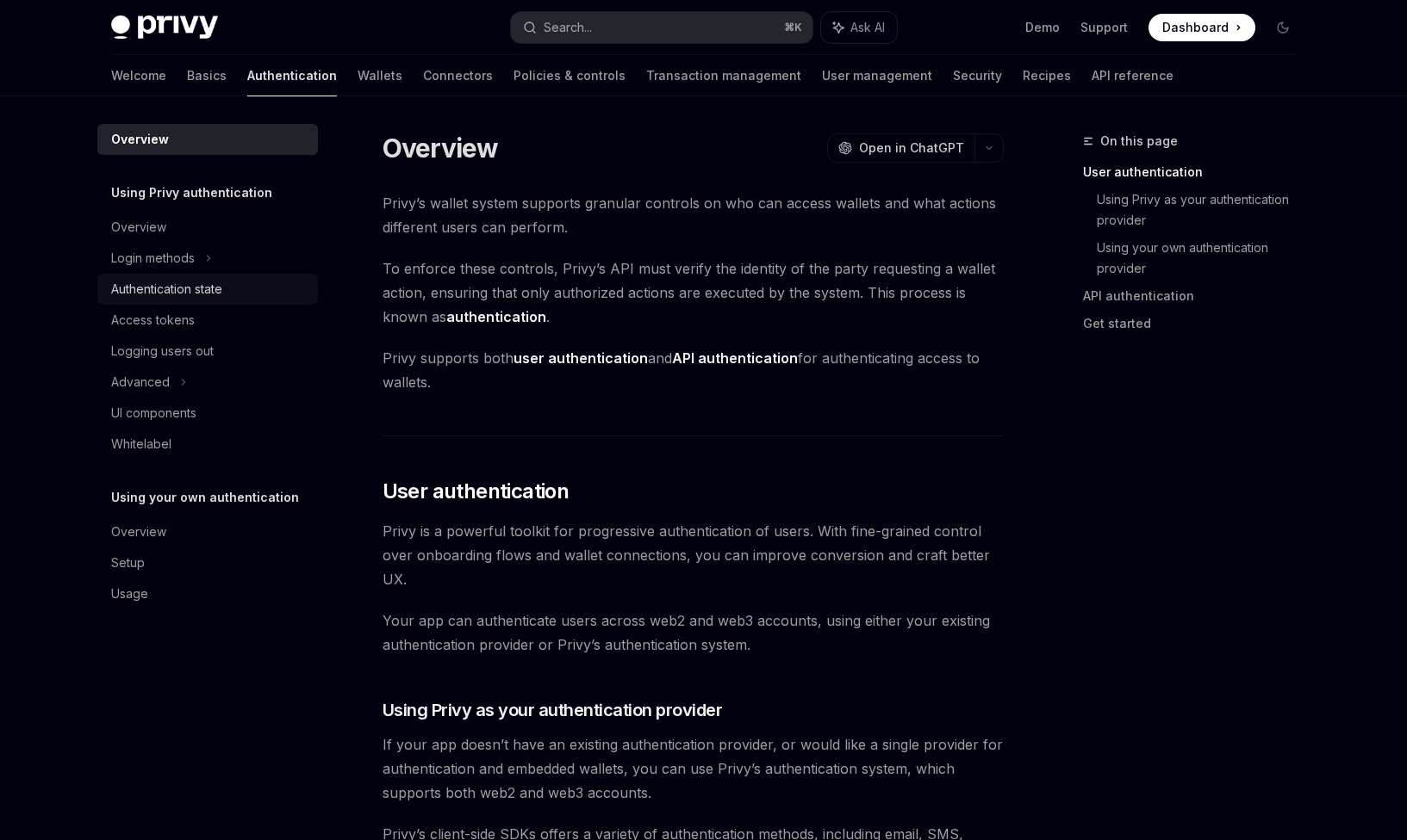
click at [201, 283] on div "Authentication state" at bounding box center [166, 289] width 111 height 20
click at [162, 269] on div "Login methods" at bounding box center [207, 258] width 220 height 31
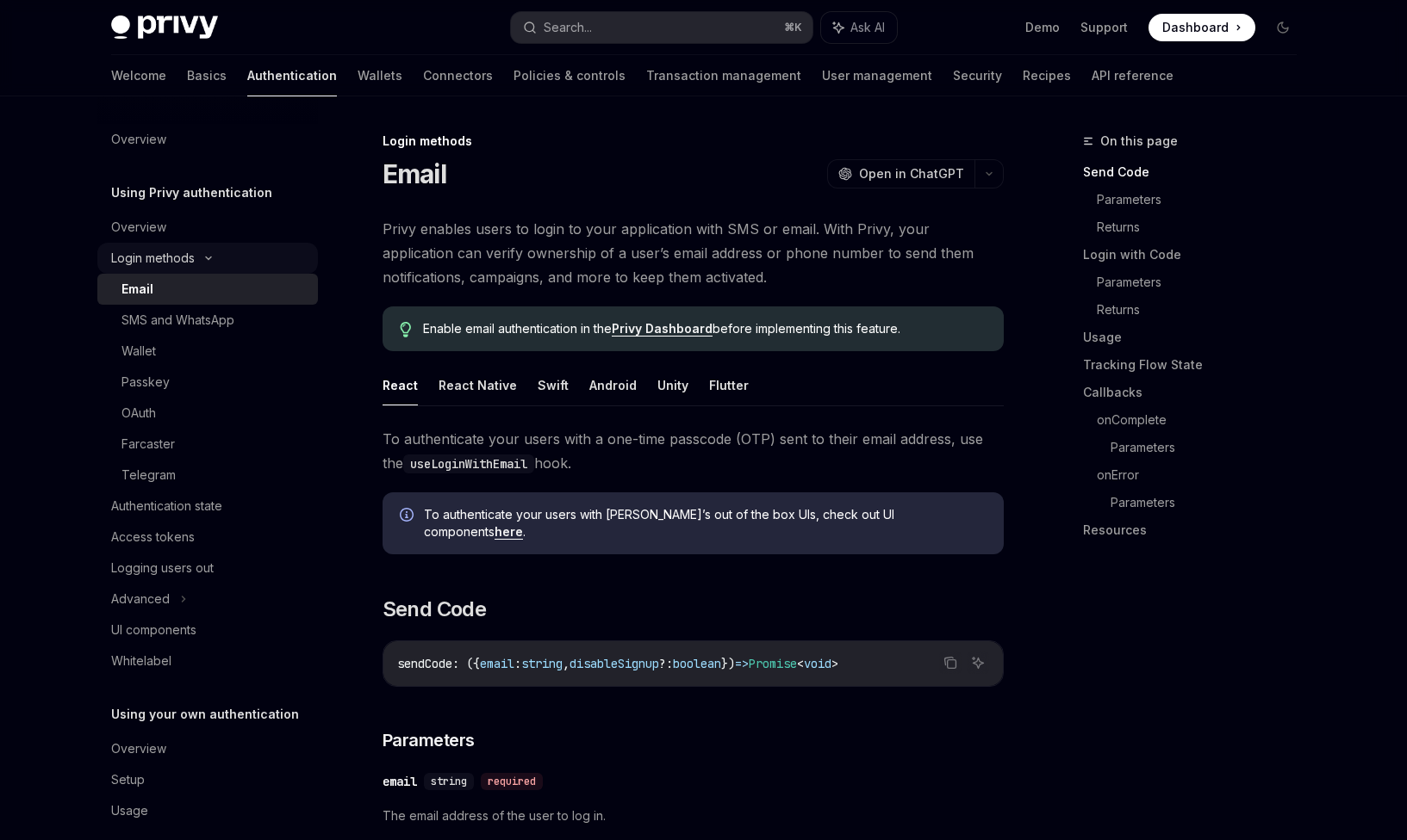
click at [194, 269] on div "Login methods" at bounding box center [207, 258] width 220 height 31
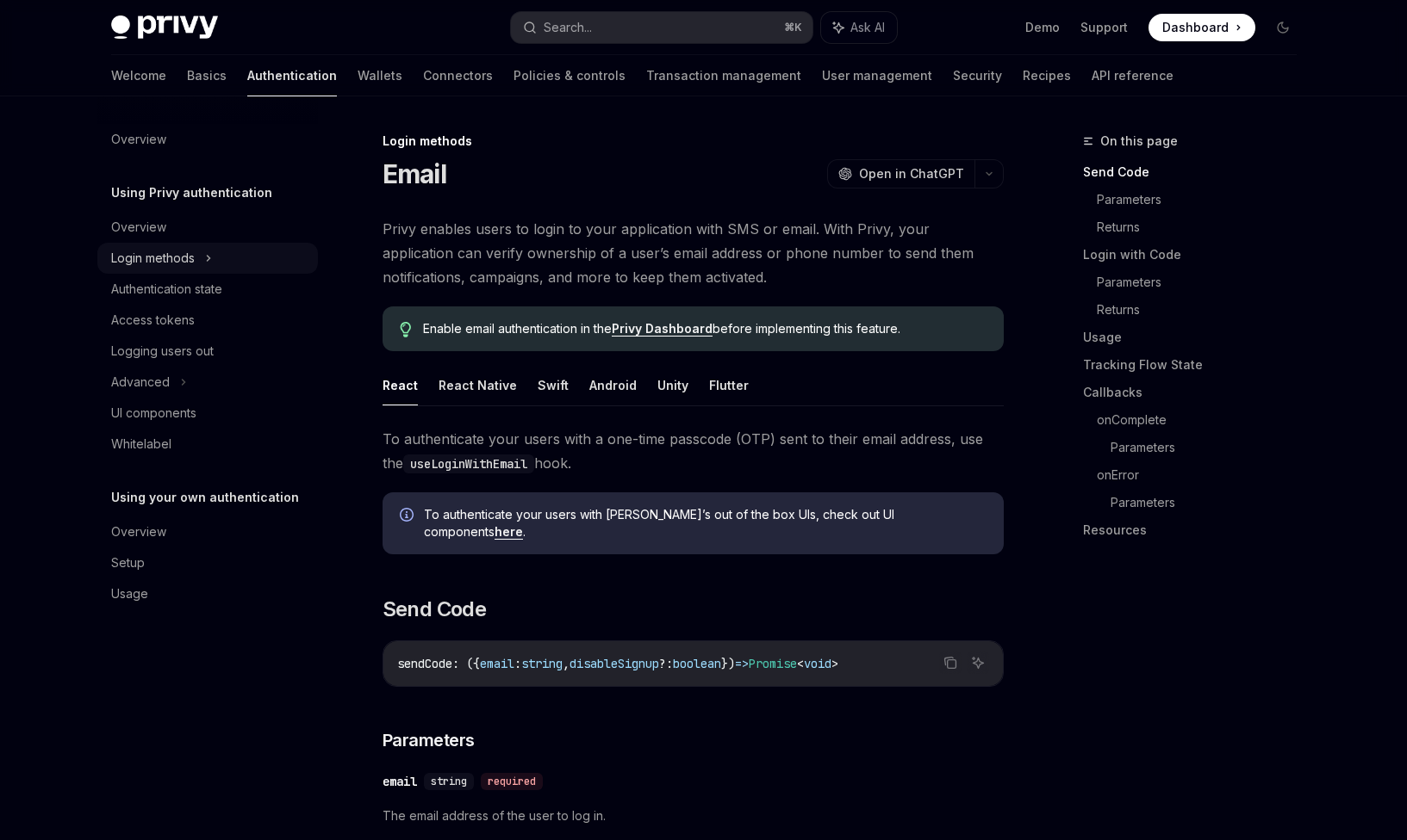
click at [199, 265] on div "Login methods" at bounding box center [207, 258] width 220 height 31
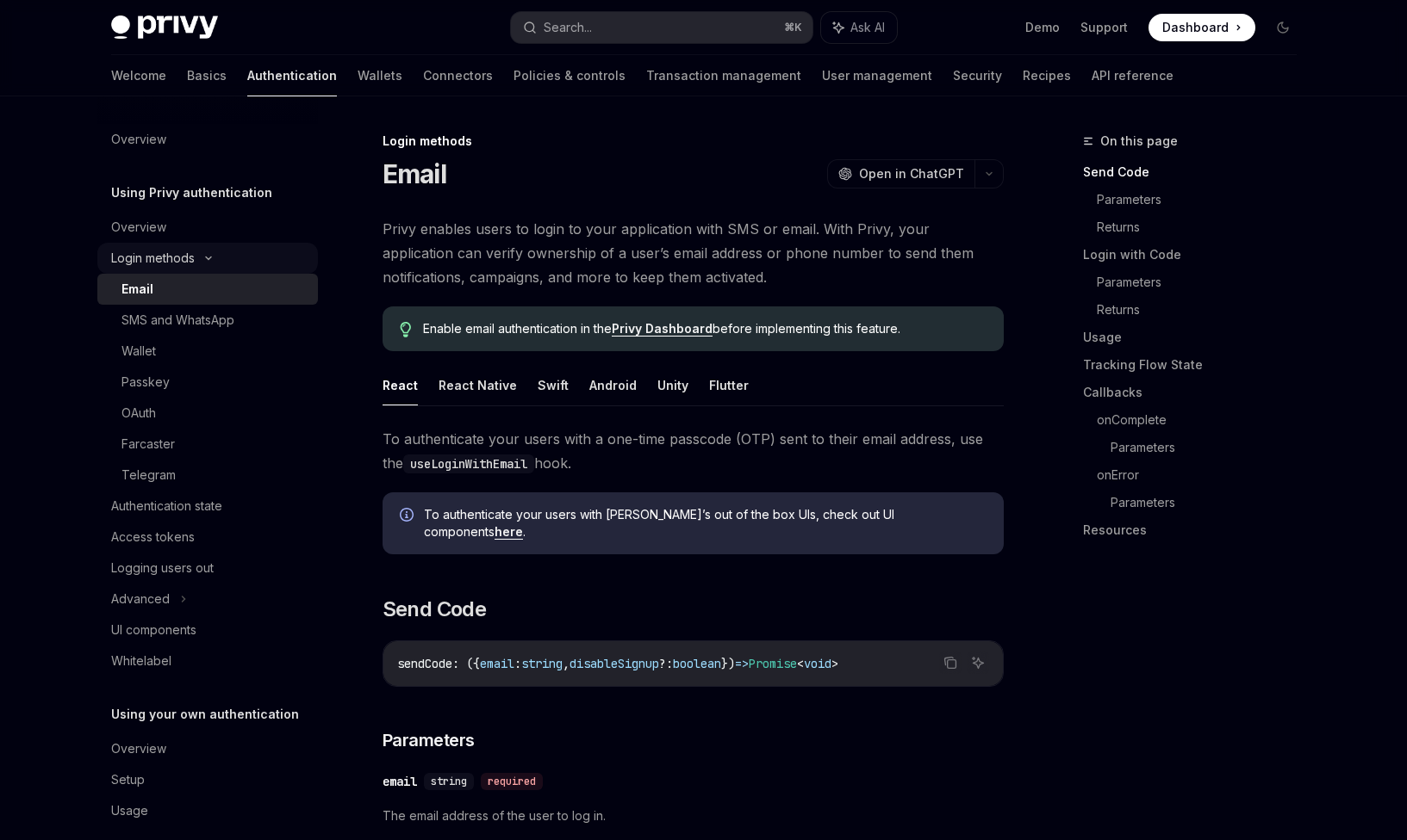
click at [203, 262] on div "Login methods" at bounding box center [207, 258] width 220 height 31
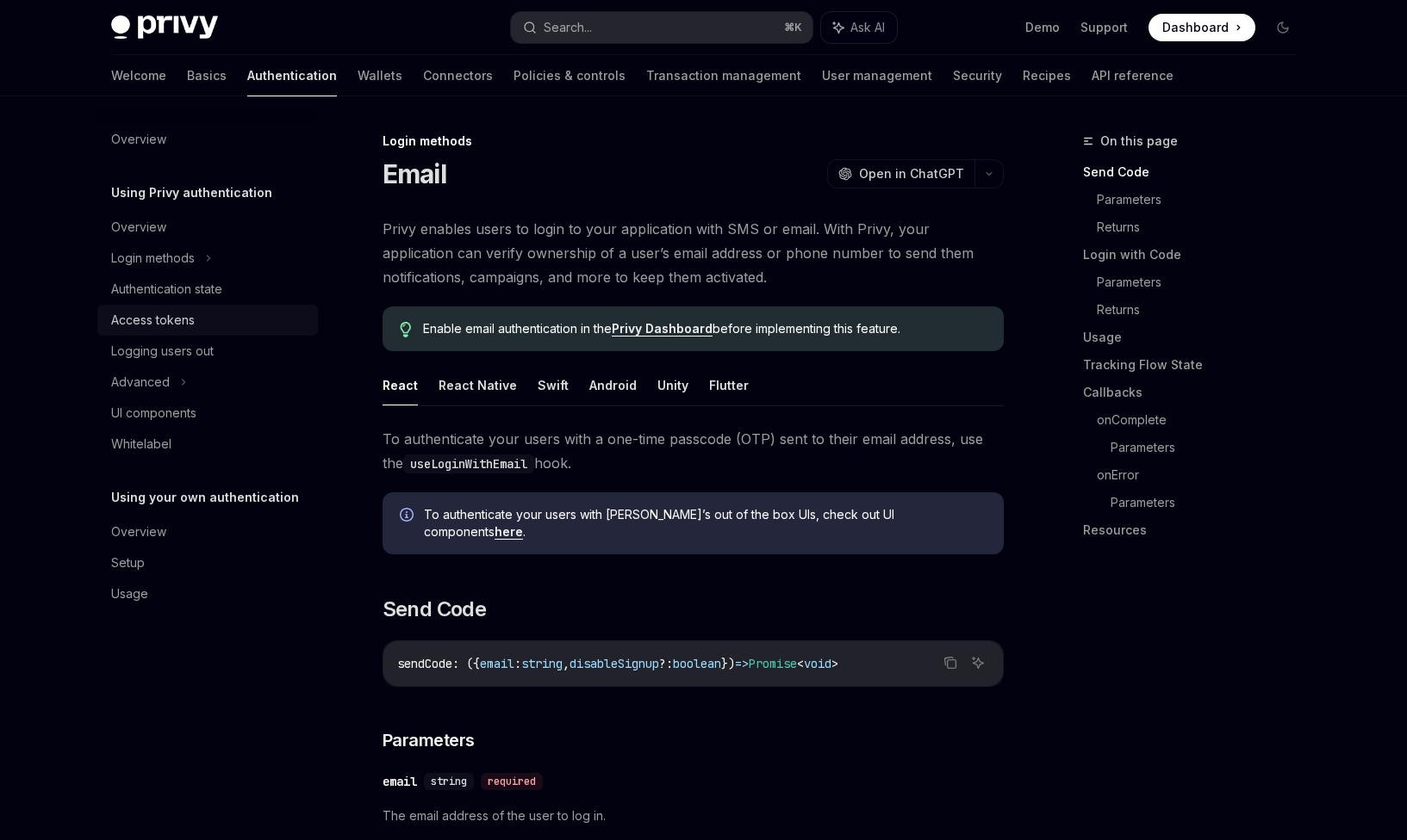
click at [199, 310] on div "Access tokens" at bounding box center [209, 320] width 197 height 20
click at [205, 294] on div "Authentication state" at bounding box center [166, 289] width 111 height 20
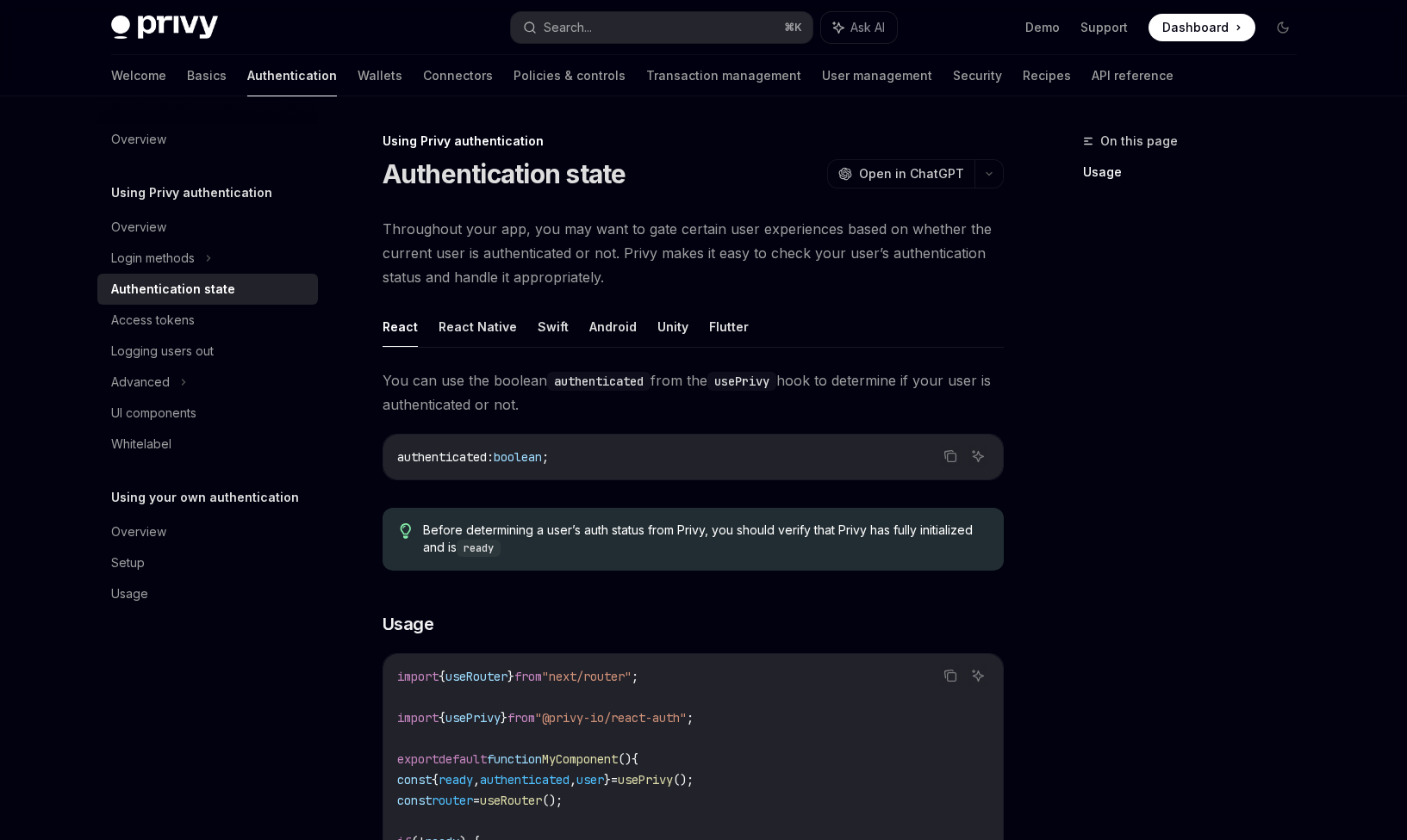
scroll to position [454, 0]
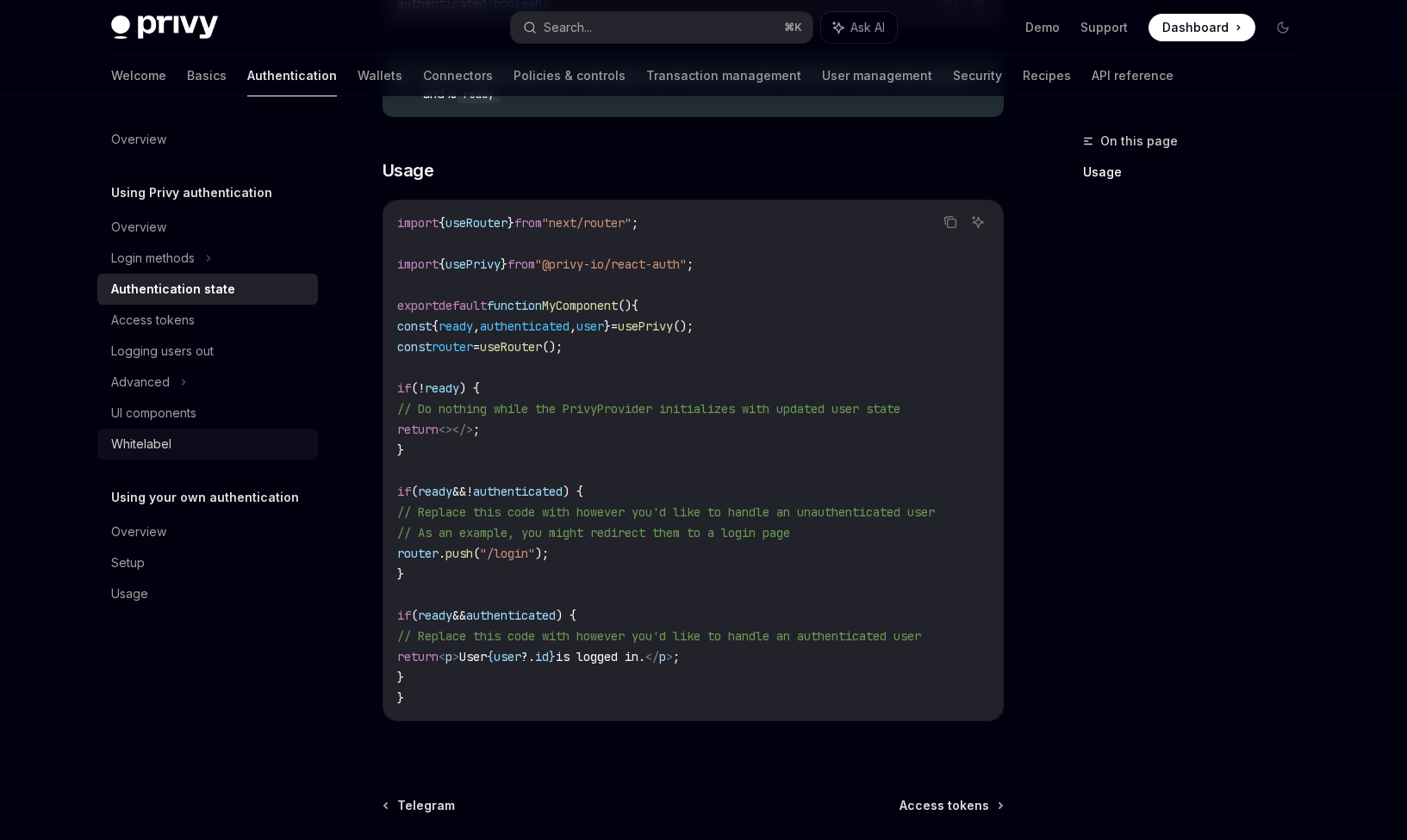
click at [191, 438] on div "Whitelabel" at bounding box center [209, 443] width 197 height 20
click at [192, 411] on div "UI components" at bounding box center [153, 412] width 85 height 20
click at [164, 544] on link "Overview" at bounding box center [207, 532] width 220 height 31
click at [187, 85] on link "Basics" at bounding box center [206, 75] width 40 height 42
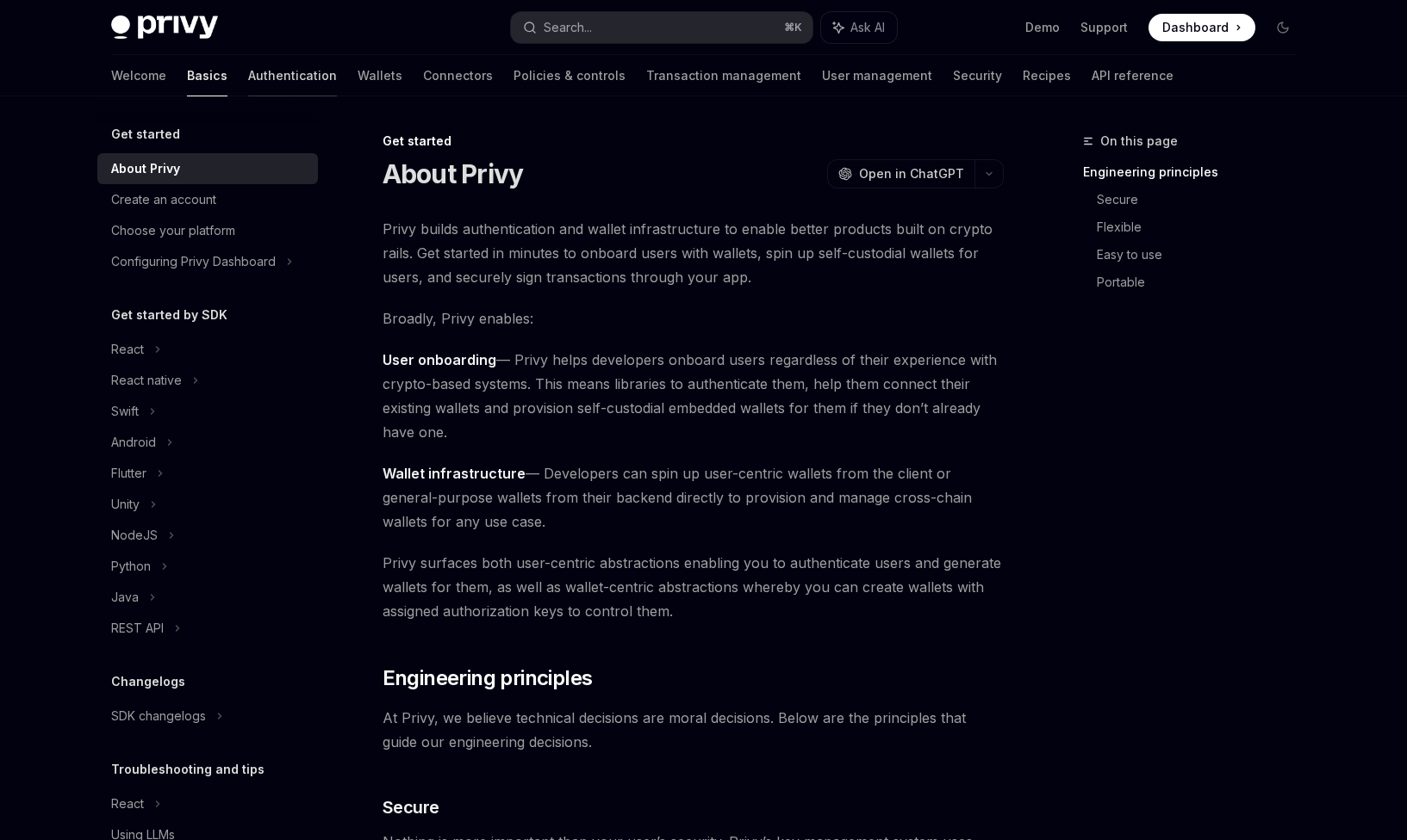
click at [248, 83] on link "Authentication" at bounding box center [292, 75] width 89 height 42
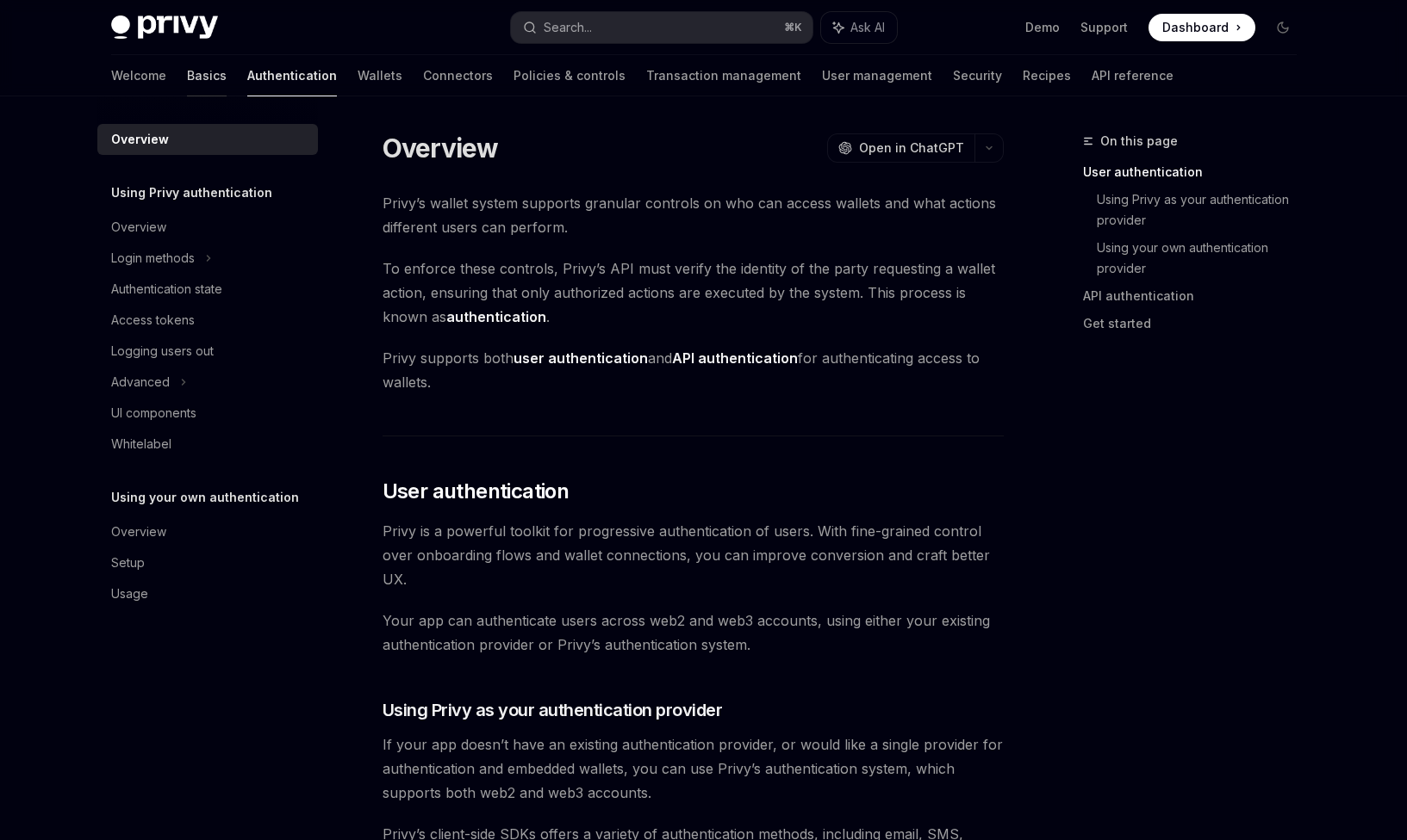
click at [187, 74] on link "Basics" at bounding box center [206, 75] width 40 height 42
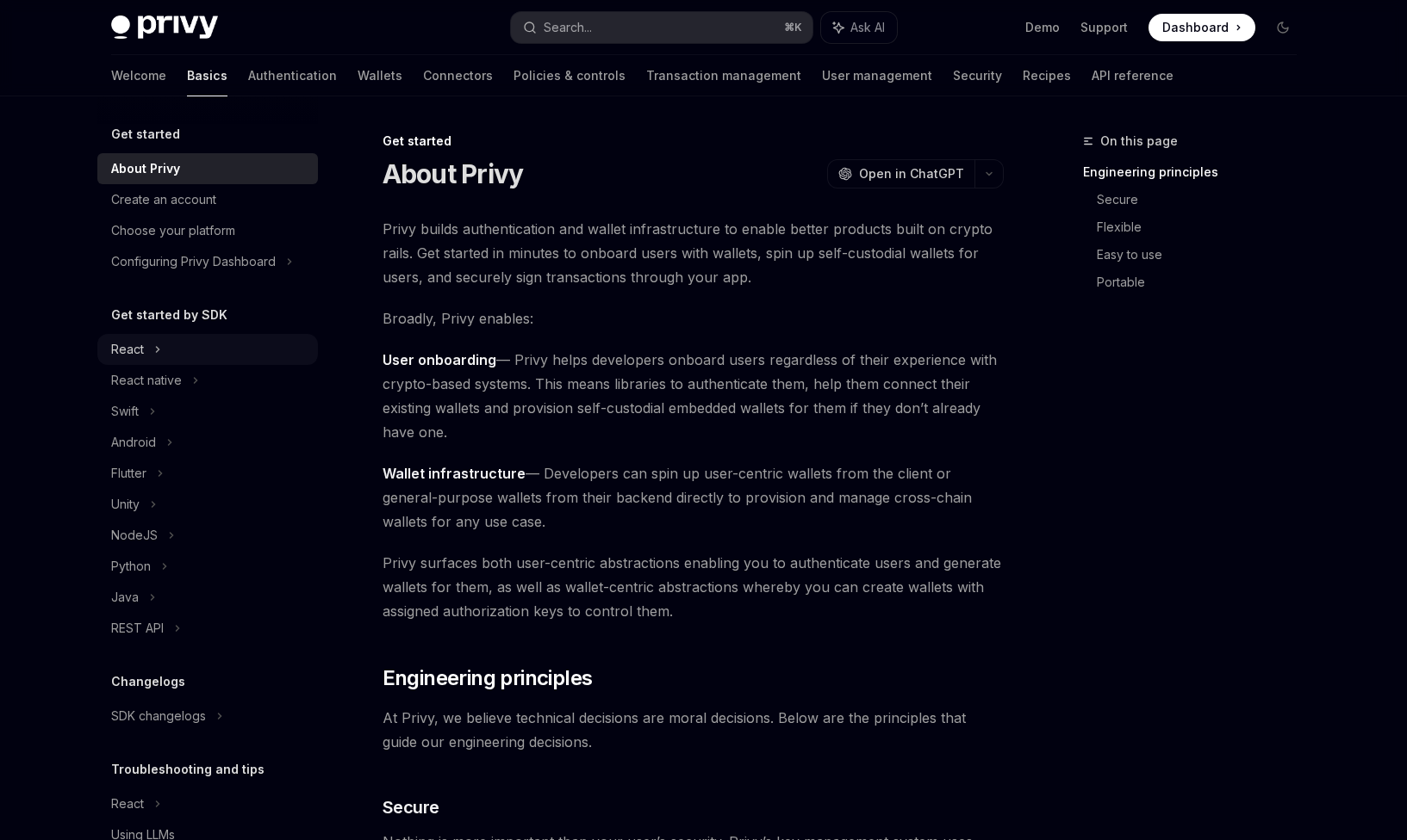
click at [191, 342] on div "React" at bounding box center [207, 349] width 220 height 31
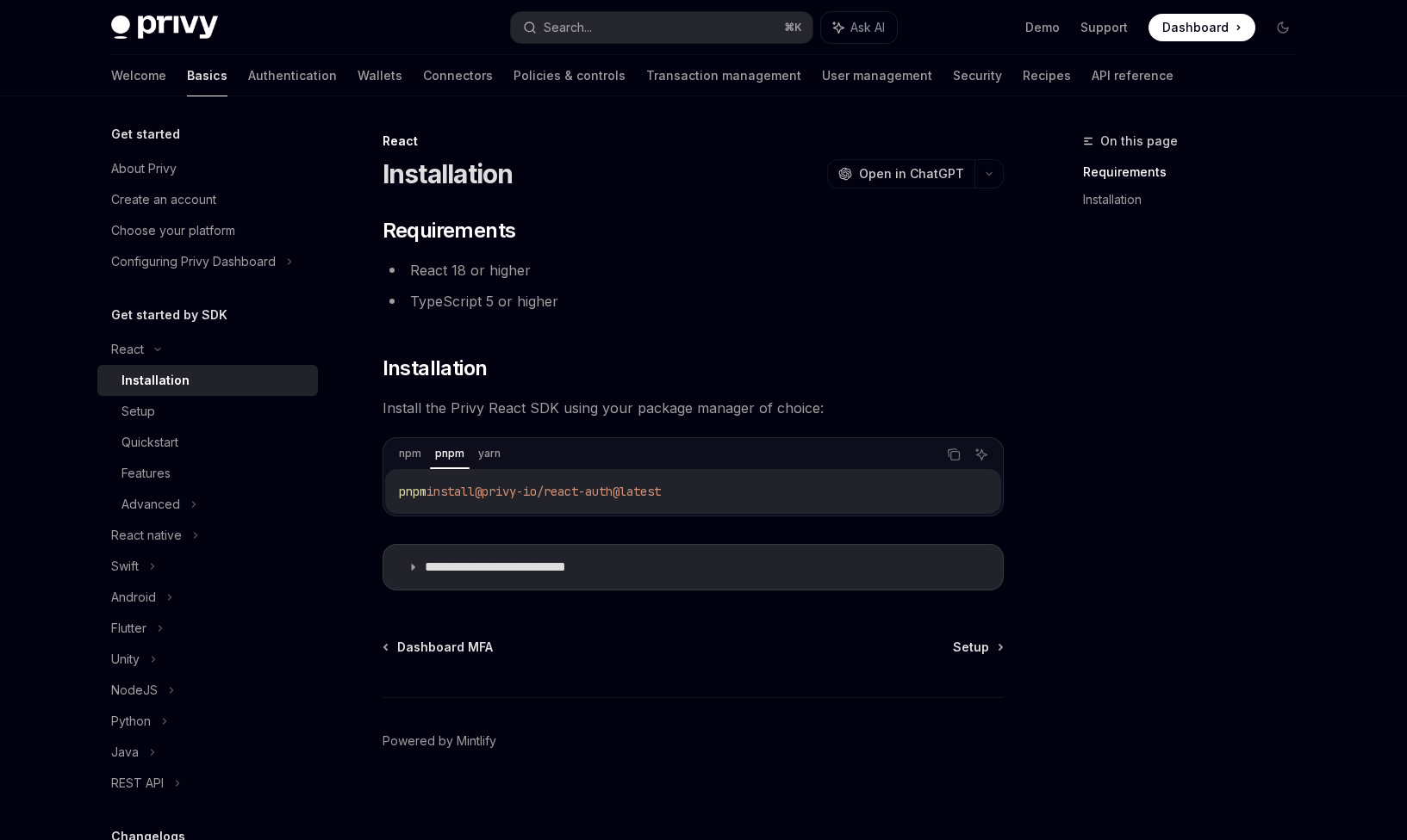
click at [542, 496] on span "@privy-io/react-auth@latest" at bounding box center [568, 492] width 186 height 16
click at [957, 456] on icon "Copy the contents from the code block" at bounding box center [954, 455] width 14 height 14
click at [154, 413] on div "Setup" at bounding box center [138, 411] width 34 height 20
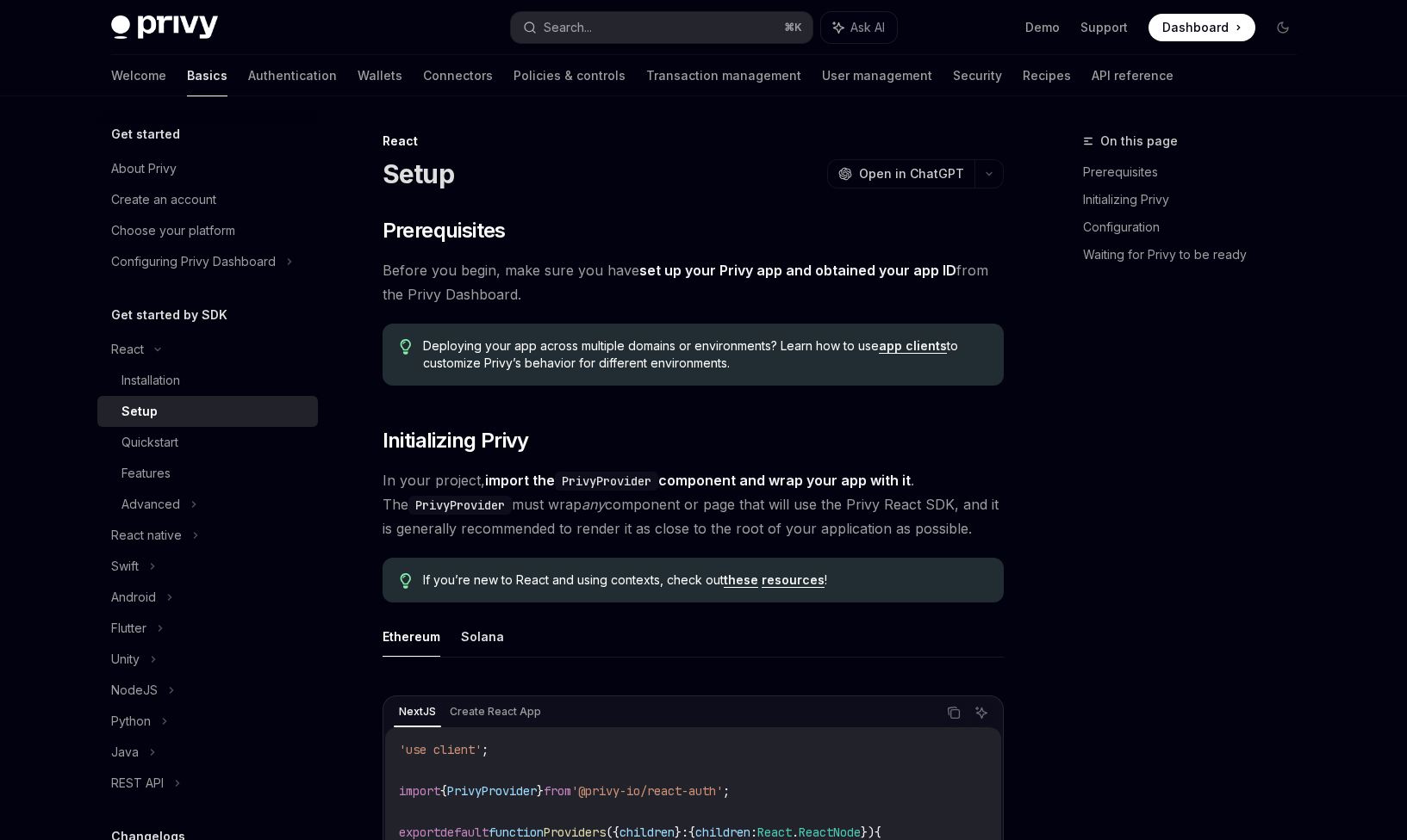
type textarea "*"
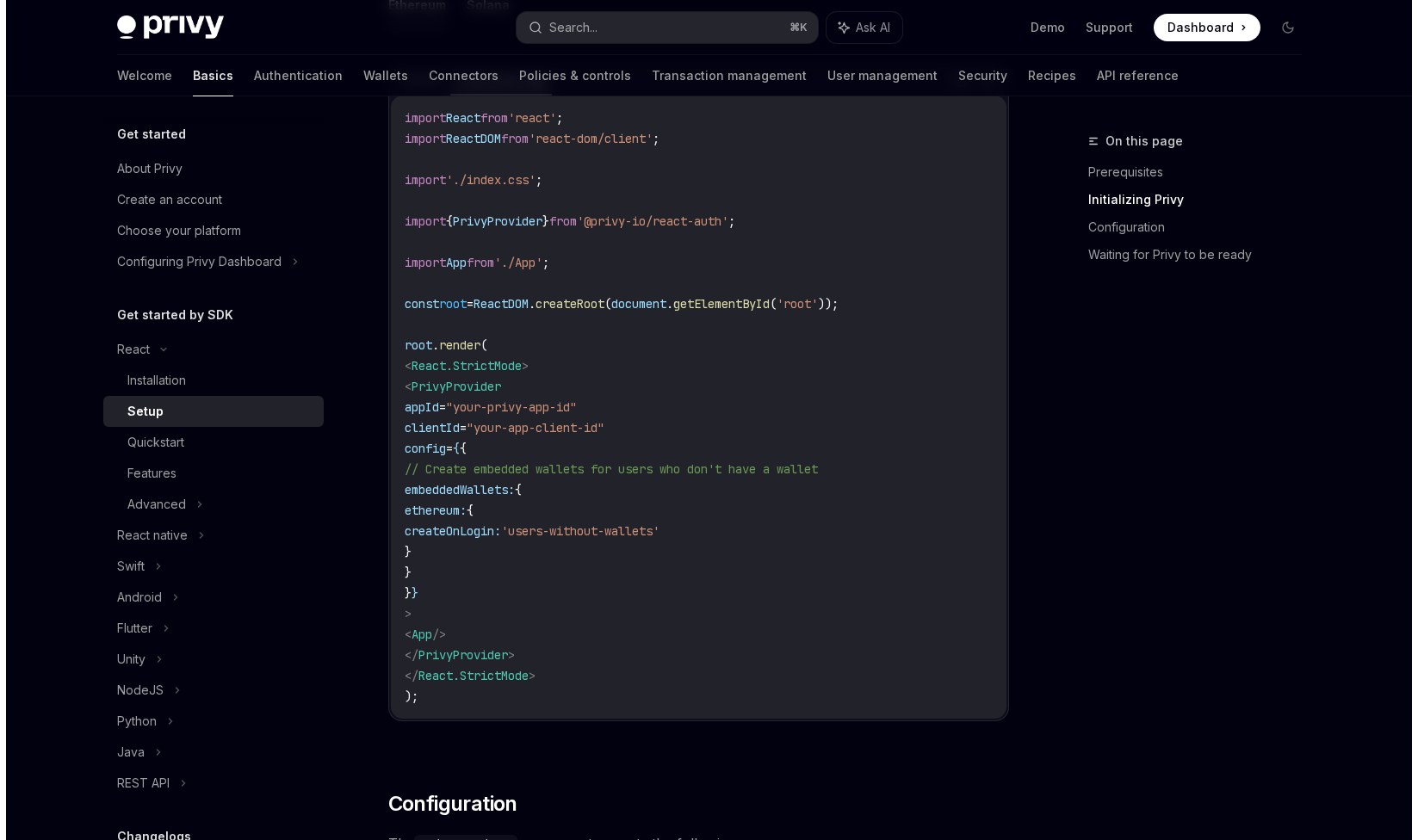
scroll to position [628, 0]
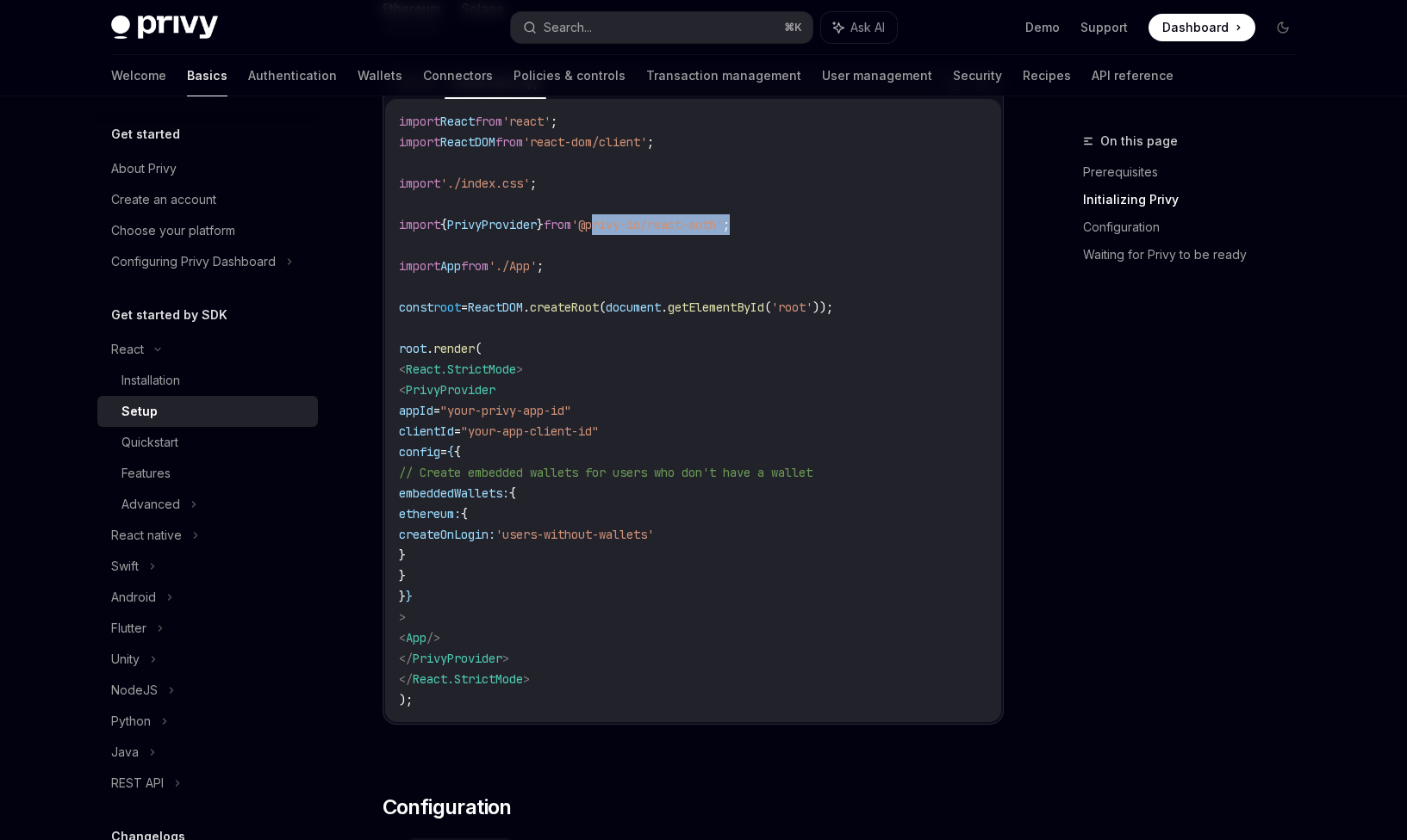
drag, startPoint x: 618, startPoint y: 222, endPoint x: 776, endPoint y: 228, distance: 158.1
click at [776, 228] on code "import React from 'react' ; import ReactDOM from 'react-dom/client' ; import '.…" at bounding box center [692, 410] width 588 height 599
click at [712, 298] on code "import React from 'react' ; import ReactDOM from 'react-dom/client' ; import '.…" at bounding box center [692, 410] width 588 height 599
drag, startPoint x: 429, startPoint y: 390, endPoint x: 551, endPoint y: 655, distance: 291.7
click at [551, 655] on code "import React from 'react' ; import ReactDOM from 'react-dom/client' ; import '.…" at bounding box center [692, 410] width 588 height 599
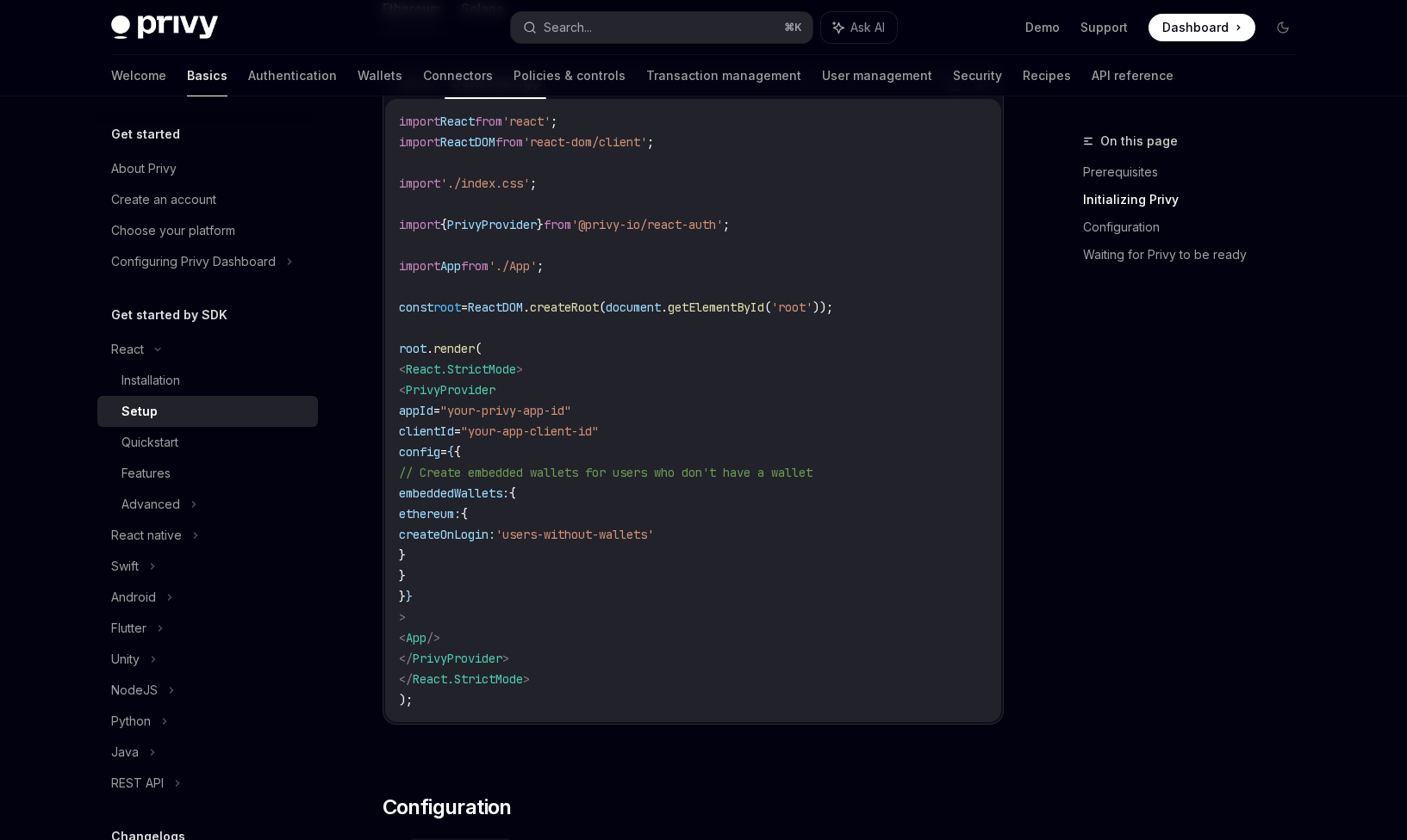
copy code "< PrivyProvider appId = "your-privy-app-id" clientId = "your-app-client-id" con…"
drag, startPoint x: 1263, startPoint y: 61, endPoint x: 525, endPoint y: 494, distance: 855.6
click at [509, 494] on span "embeddedWallets:" at bounding box center [453, 494] width 111 height 16
click at [509, 493] on span "embeddedWallets:" at bounding box center [453, 494] width 111 height 16
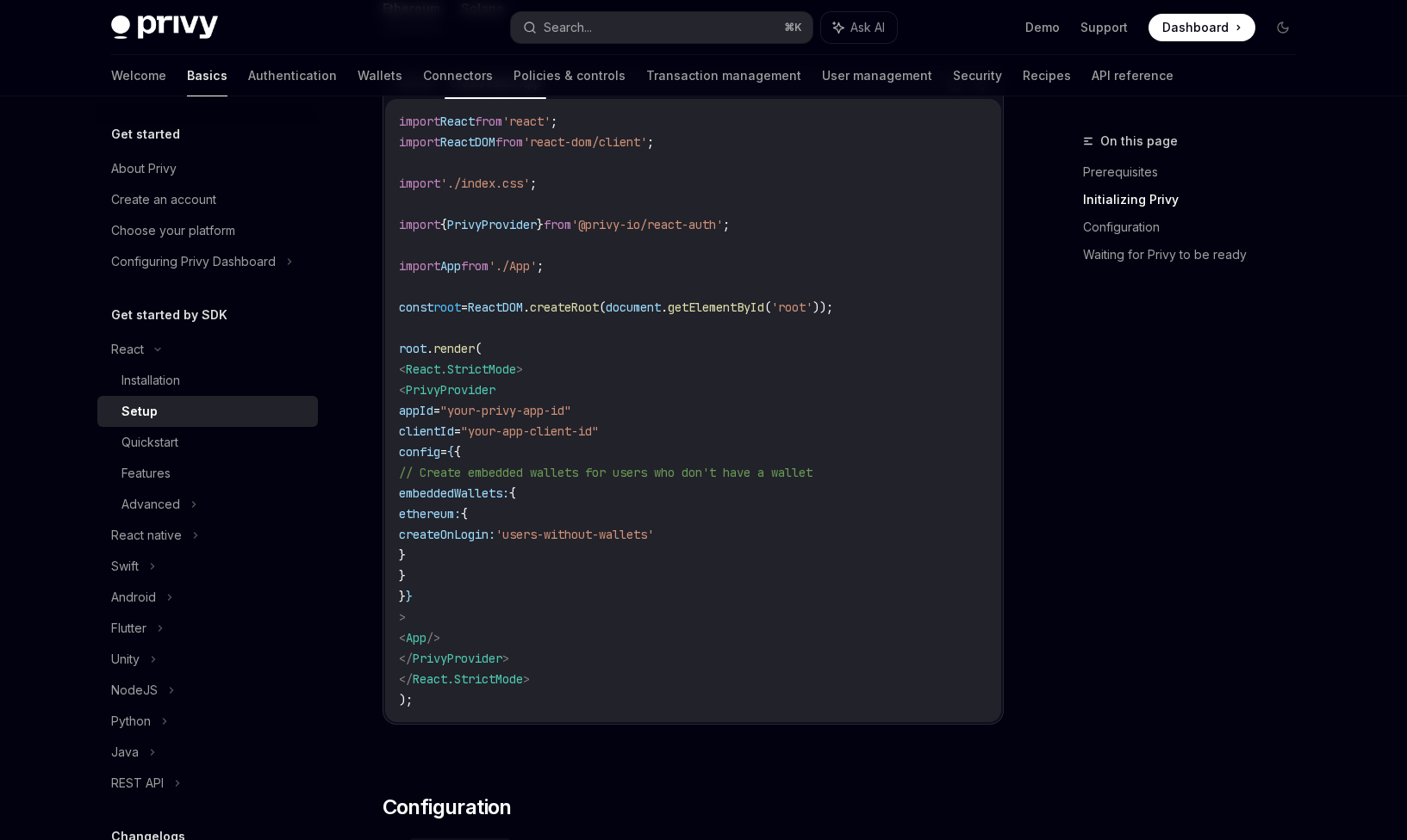
click at [509, 493] on span "embeddedWallets:" at bounding box center [453, 494] width 111 height 16
